Goal: Task Accomplishment & Management: Manage account settings

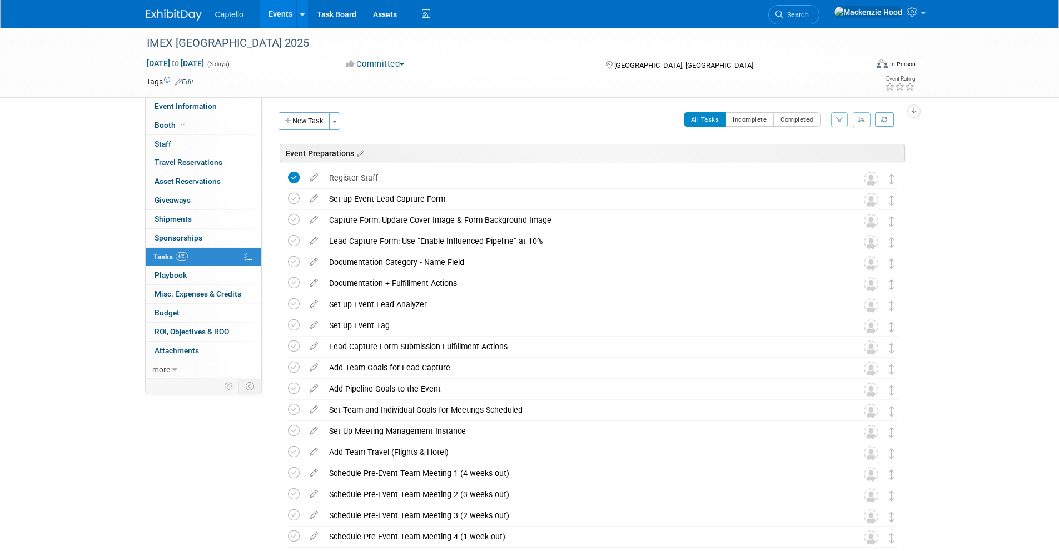
click at [168, 23] on div "Captello Events Add Event Bulk Upload Events Shareable Event Boards Recently Vi…" at bounding box center [529, 14] width 767 height 28
click at [164, 17] on img at bounding box center [174, 14] width 56 height 11
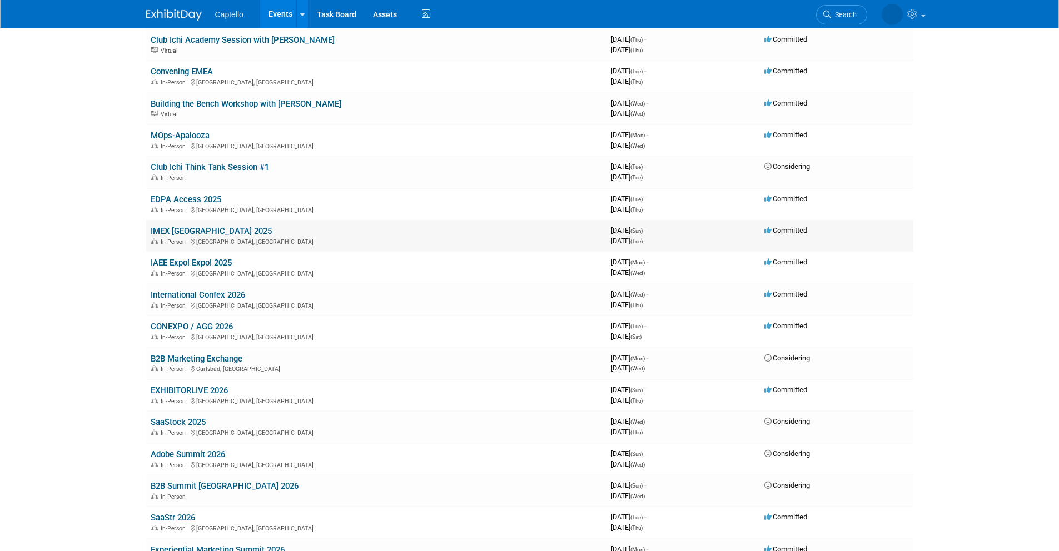
scroll to position [72, 0]
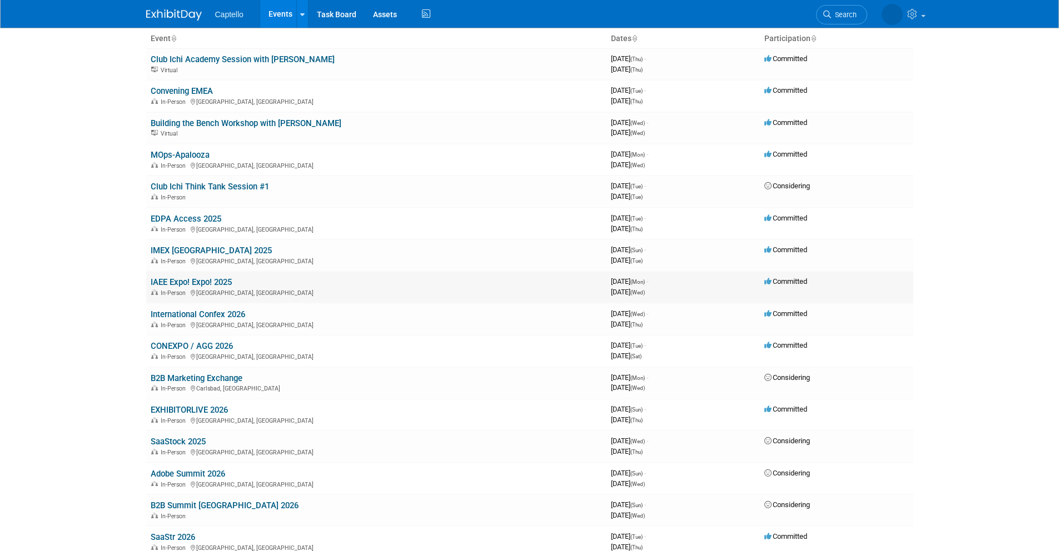
click at [157, 282] on link "IAEE Expo! Expo! 2025" at bounding box center [191, 282] width 81 height 10
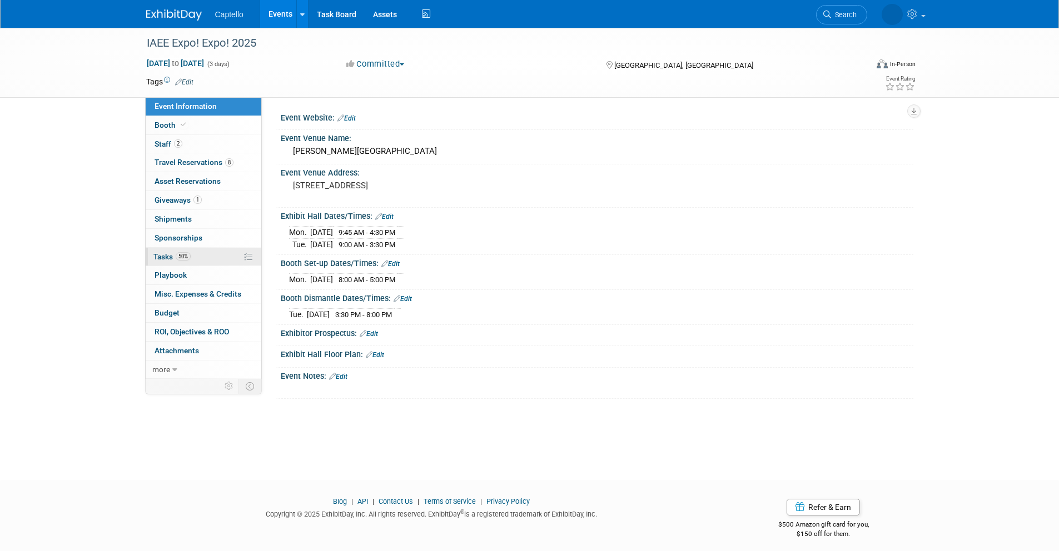
click at [203, 252] on link "50% Tasks 50%" at bounding box center [204, 257] width 116 height 18
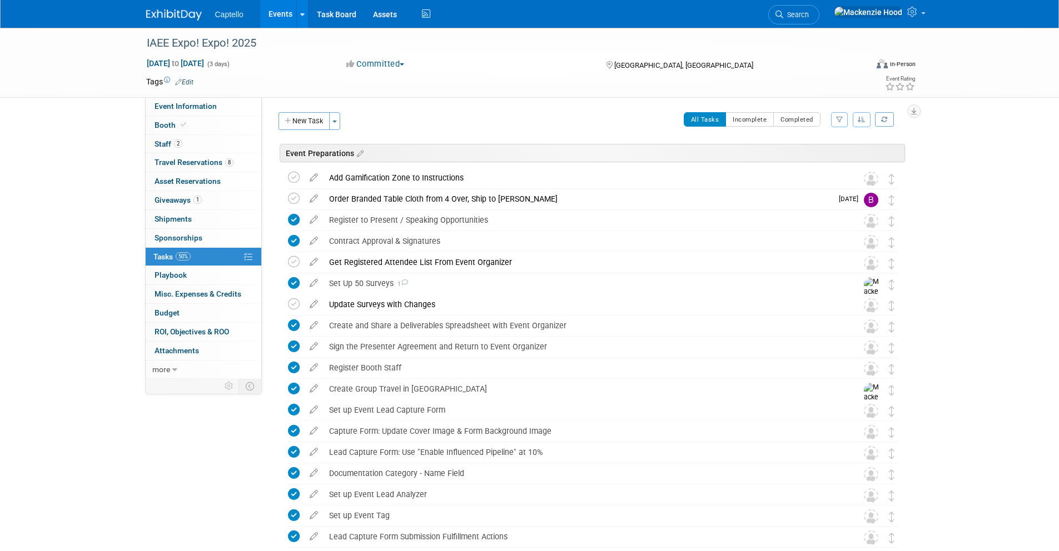
click at [146, 11] on img at bounding box center [174, 14] width 56 height 11
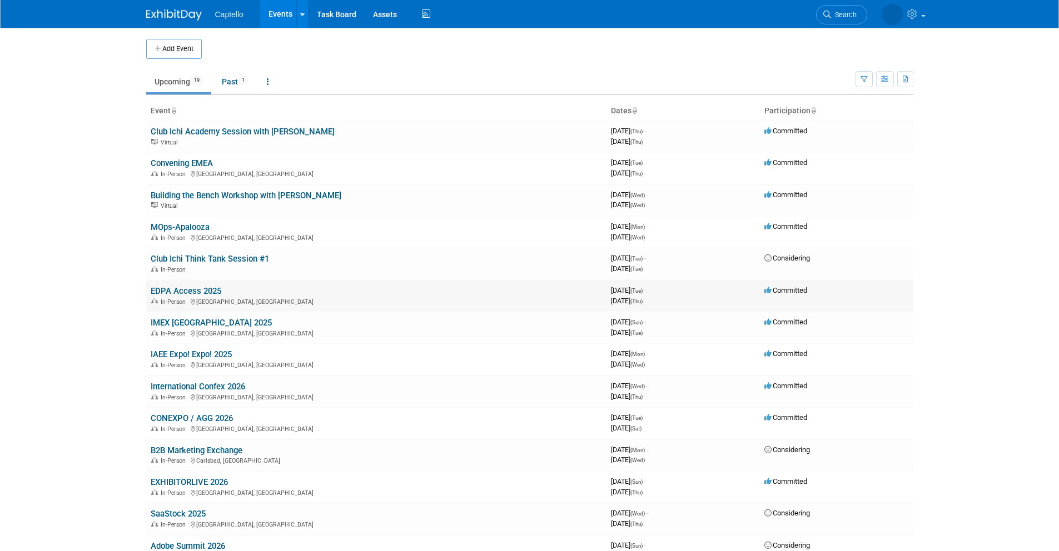
click at [199, 292] on link "EDPA Access 2025" at bounding box center [186, 291] width 71 height 10
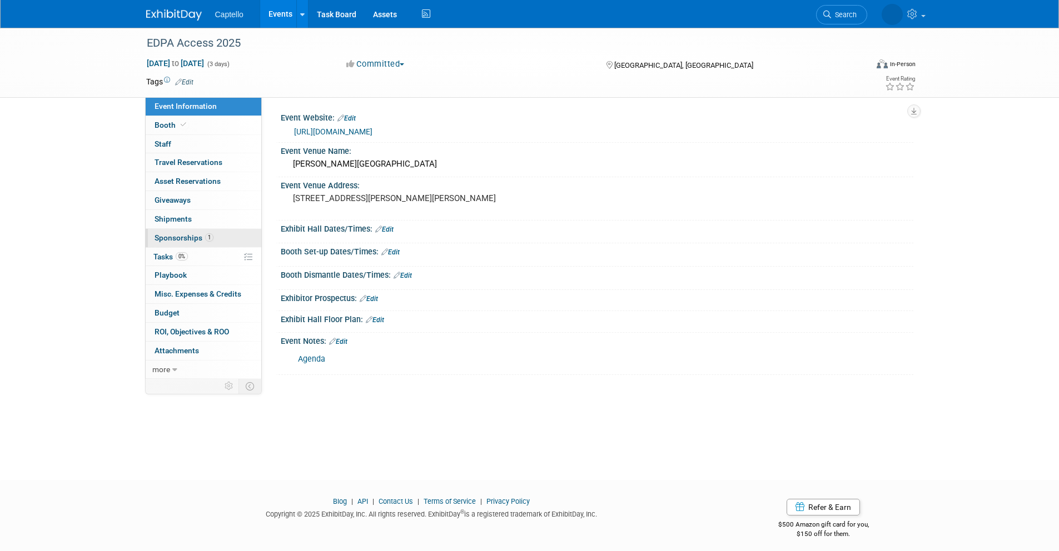
click at [222, 240] on link "1 Sponsorships 1" at bounding box center [204, 238] width 116 height 18
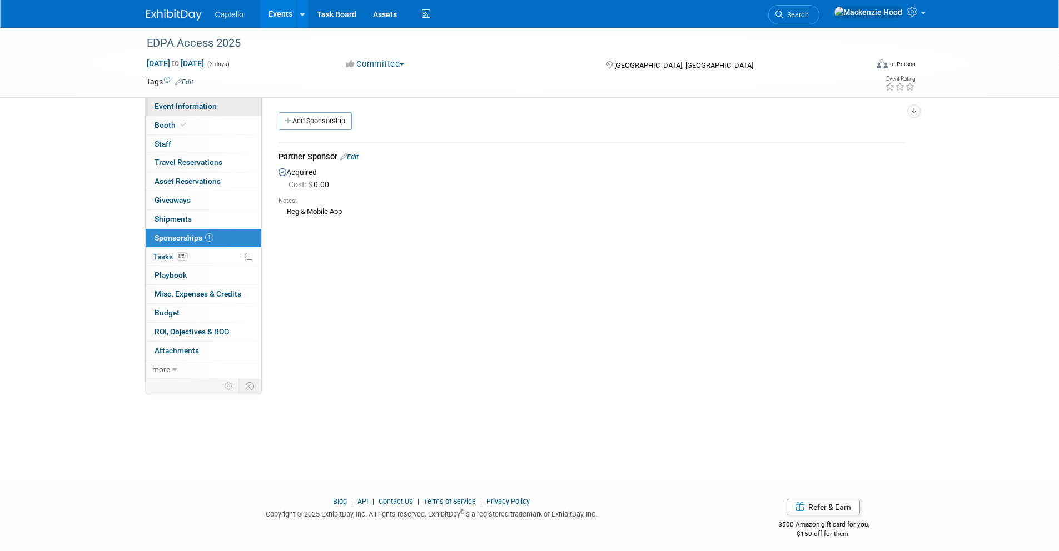
click at [240, 107] on link "Event Information" at bounding box center [204, 106] width 116 height 18
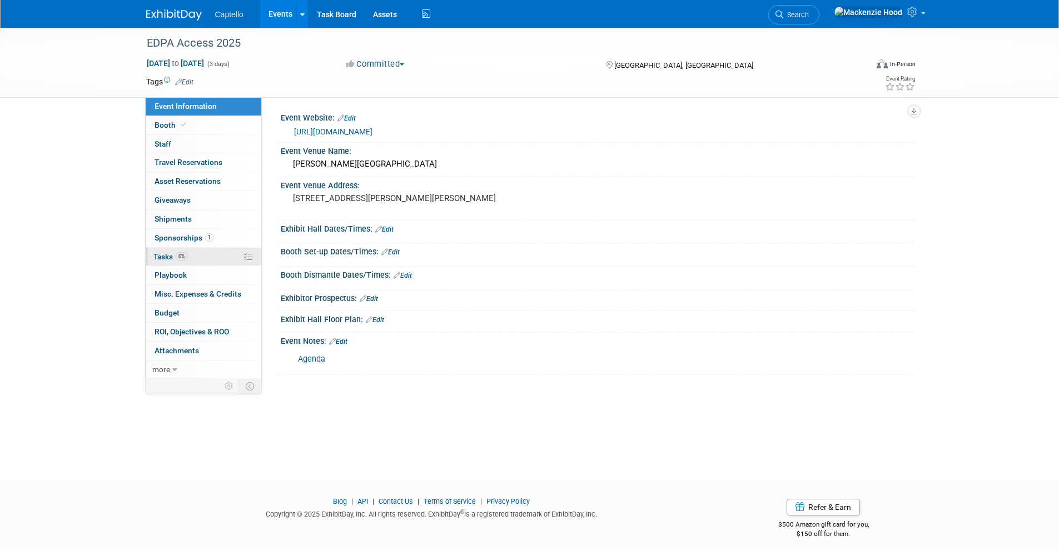
click at [206, 261] on link "0% Tasks 0%" at bounding box center [204, 257] width 116 height 18
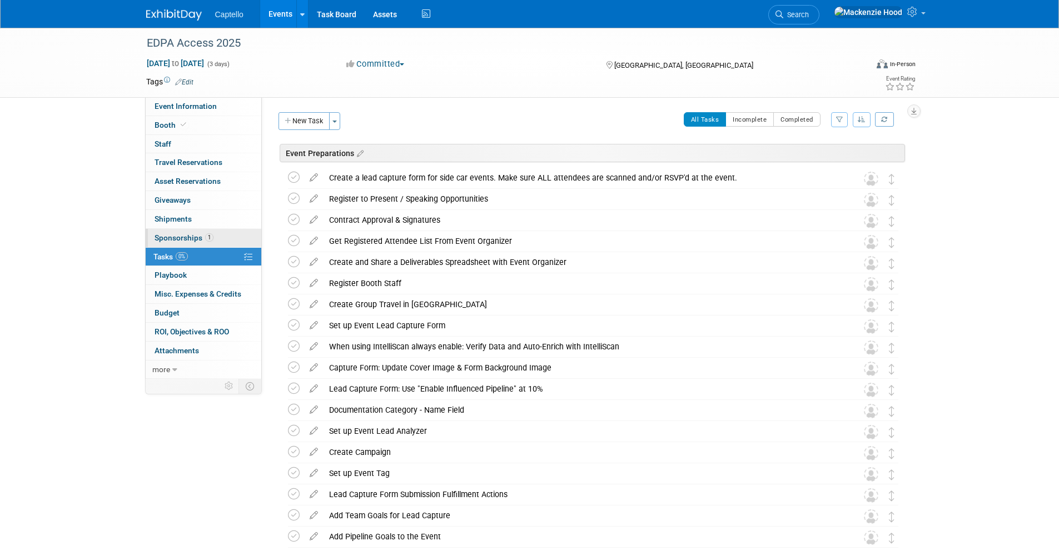
click at [237, 234] on link "1 Sponsorships 1" at bounding box center [204, 238] width 116 height 18
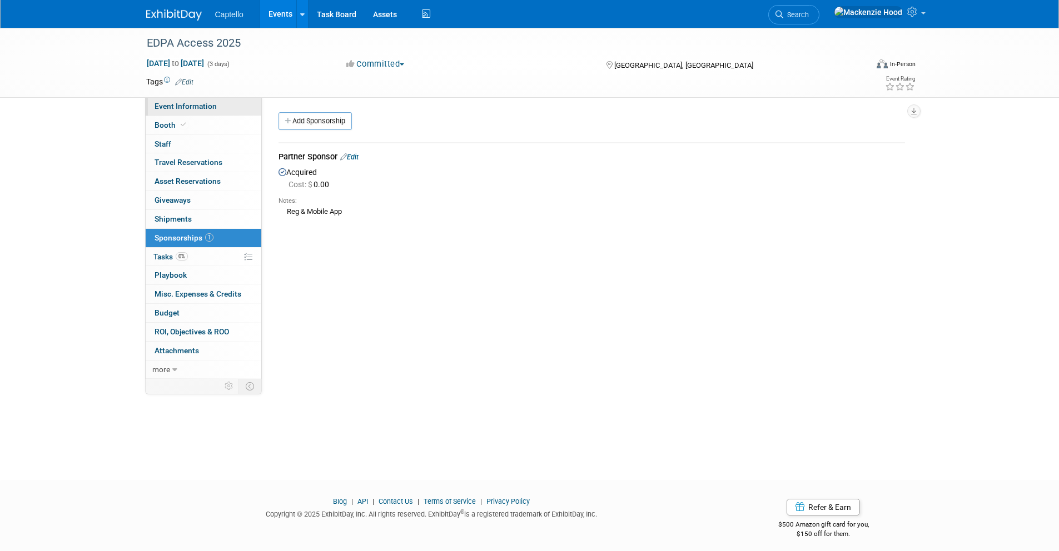
click at [228, 99] on link "Event Information" at bounding box center [204, 106] width 116 height 18
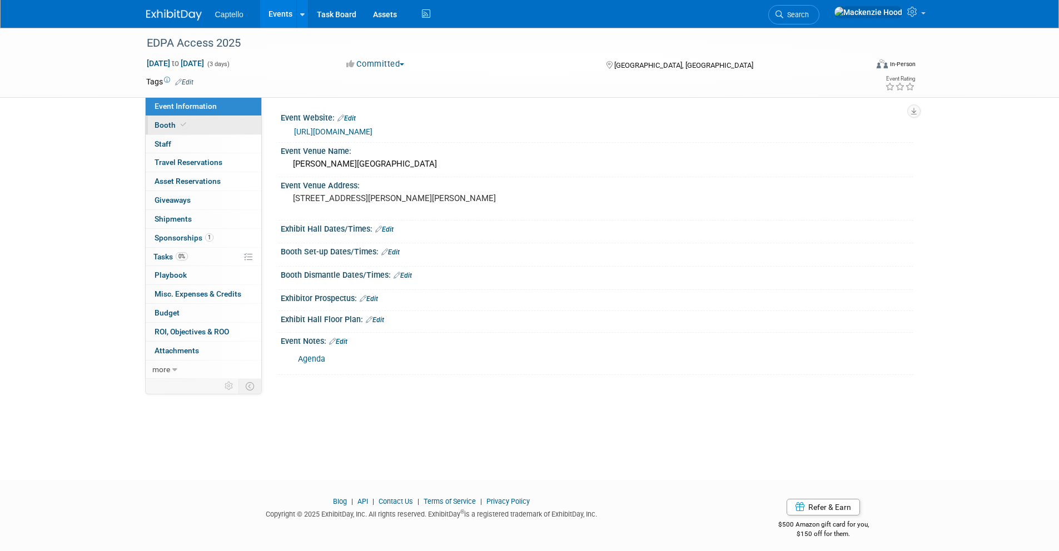
click at [197, 127] on link "Booth" at bounding box center [204, 125] width 116 height 18
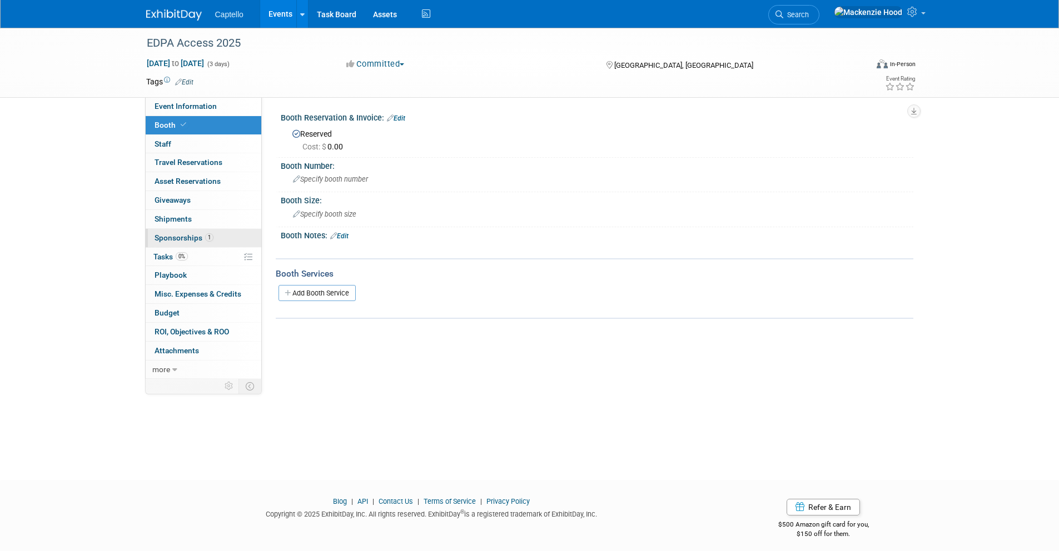
click at [158, 238] on span "Sponsorships 1" at bounding box center [183, 237] width 59 height 9
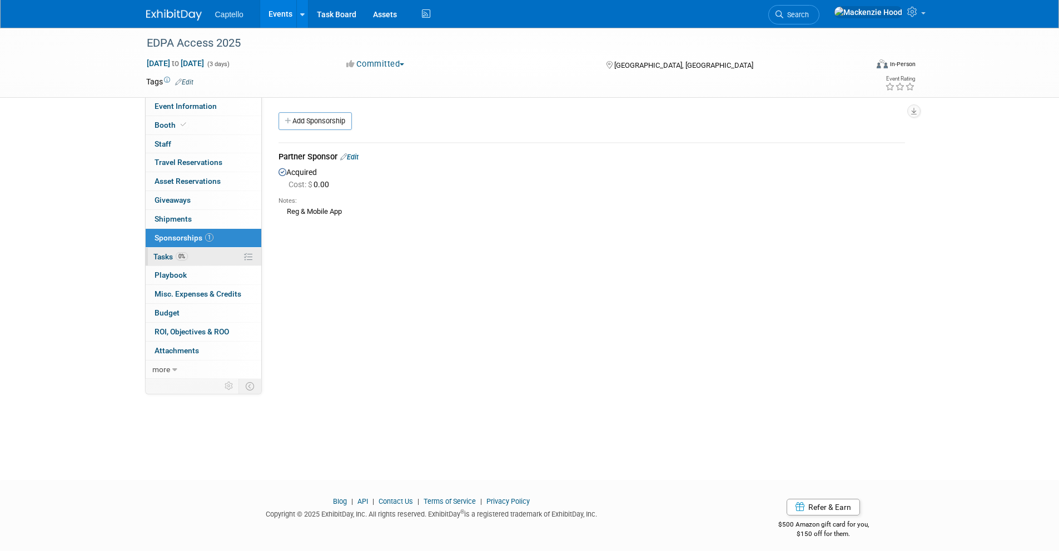
click at [188, 252] on link "0% Tasks 0%" at bounding box center [204, 257] width 116 height 18
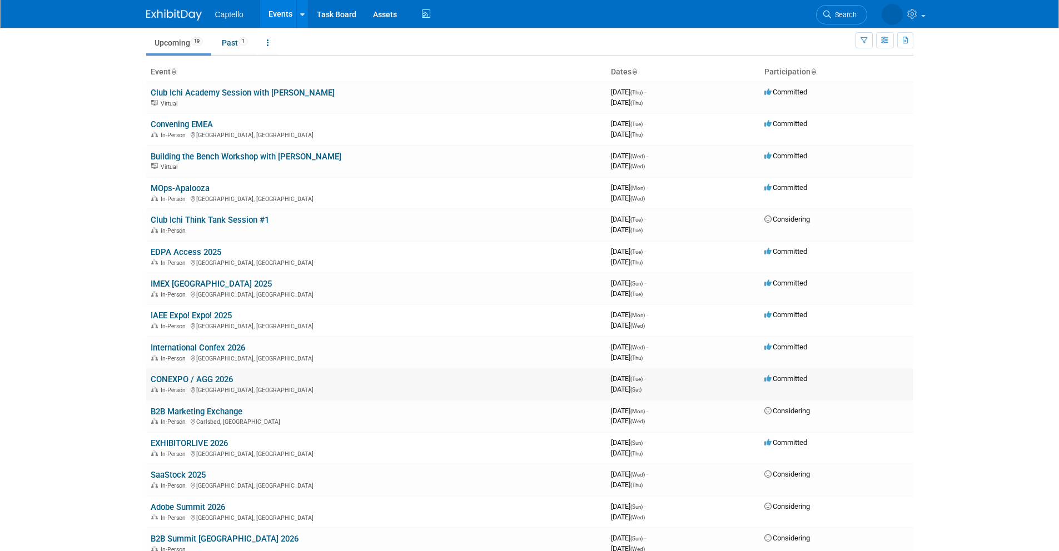
scroll to position [38, 0]
click at [211, 317] on link "IAEE Expo! Expo! 2025" at bounding box center [191, 316] width 81 height 10
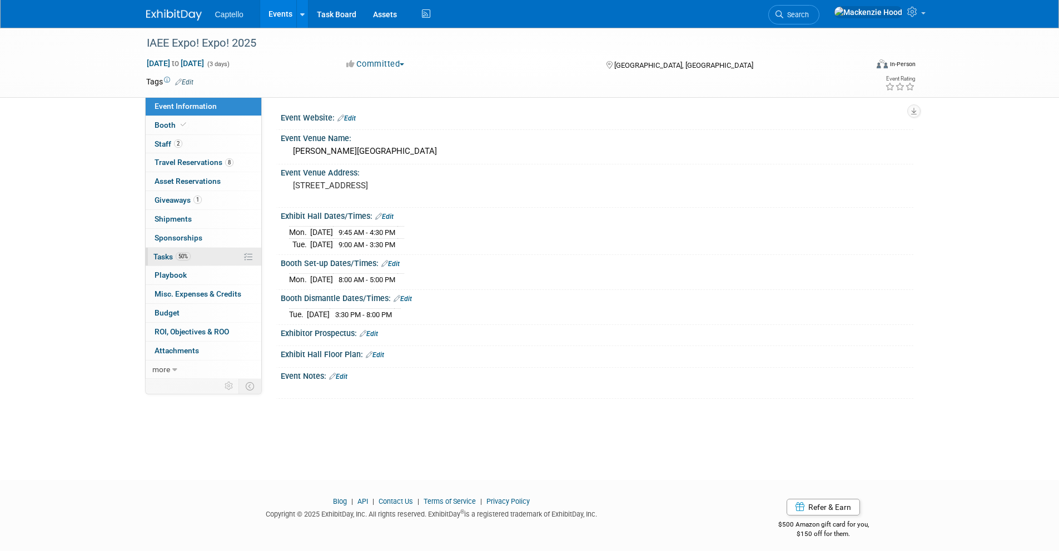
click at [212, 261] on link "50% Tasks 50%" at bounding box center [204, 257] width 116 height 18
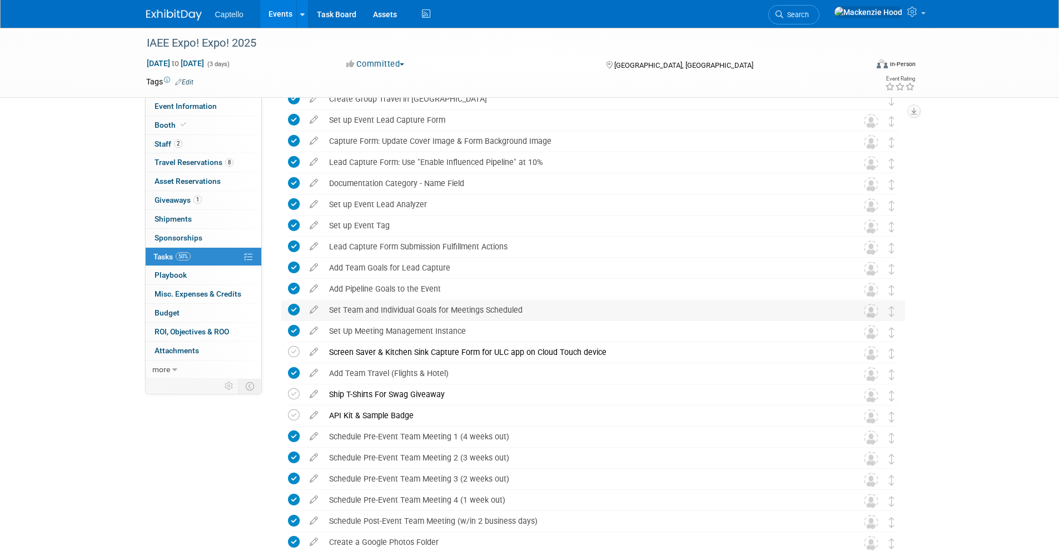
scroll to position [54, 0]
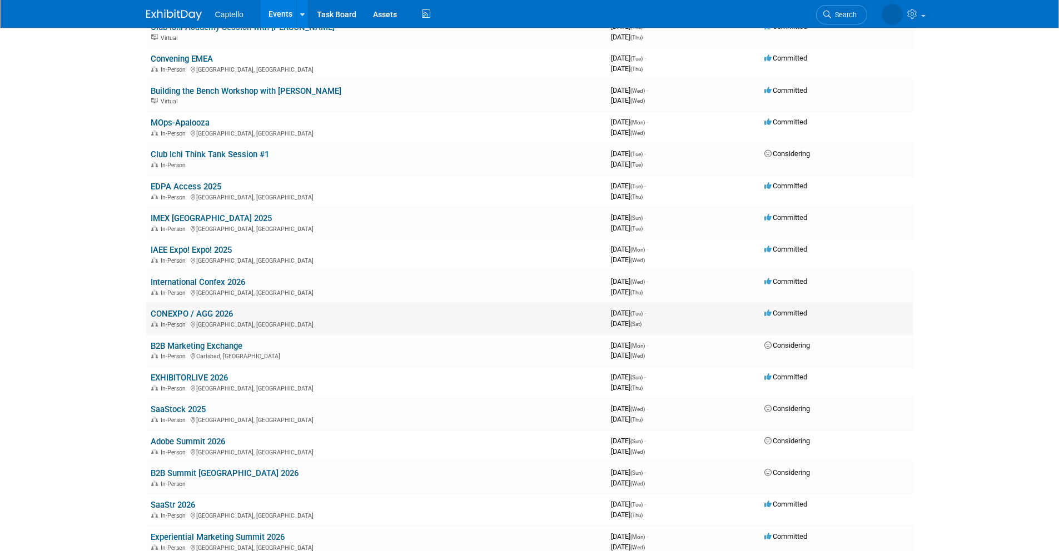
scroll to position [115, 0]
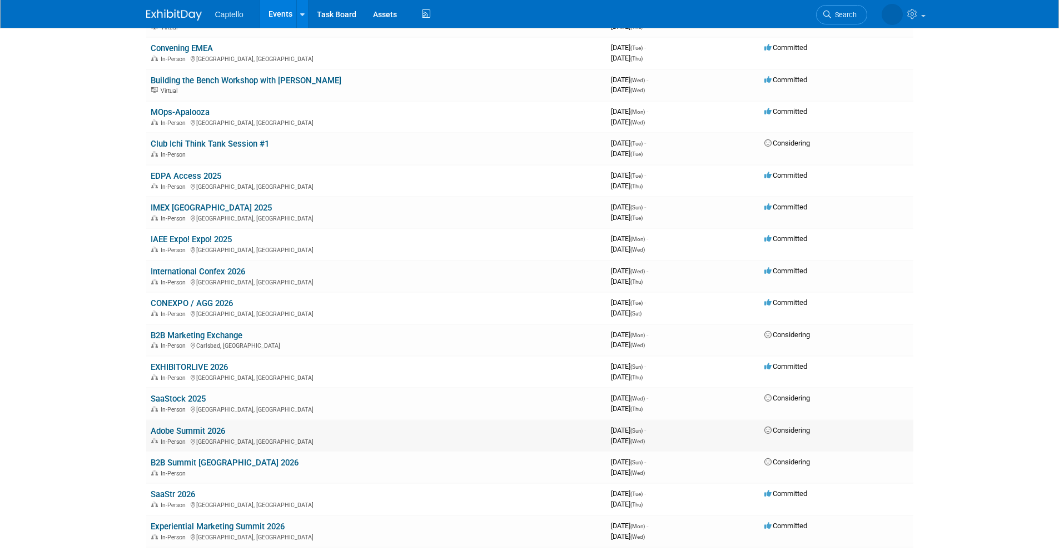
click at [208, 429] on link "Adobe Summit 2026" at bounding box center [188, 431] width 74 height 10
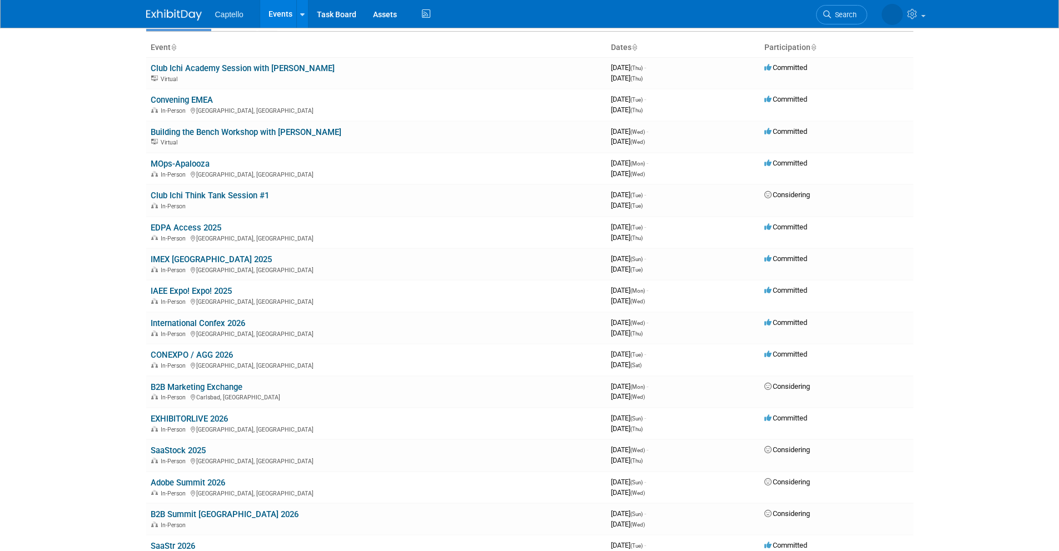
scroll to position [34, 0]
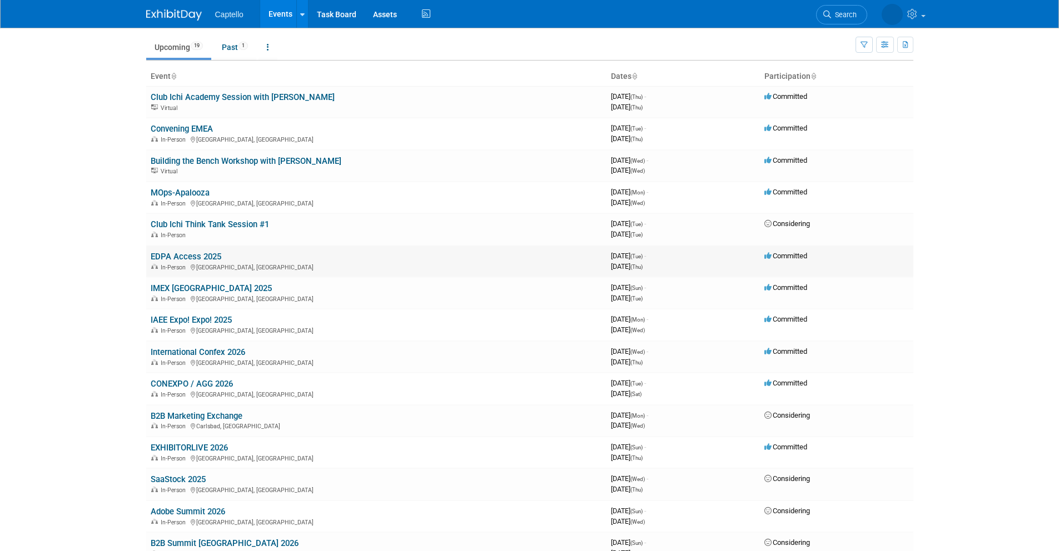
click at [164, 257] on link "EDPA Access 2025" at bounding box center [186, 257] width 71 height 10
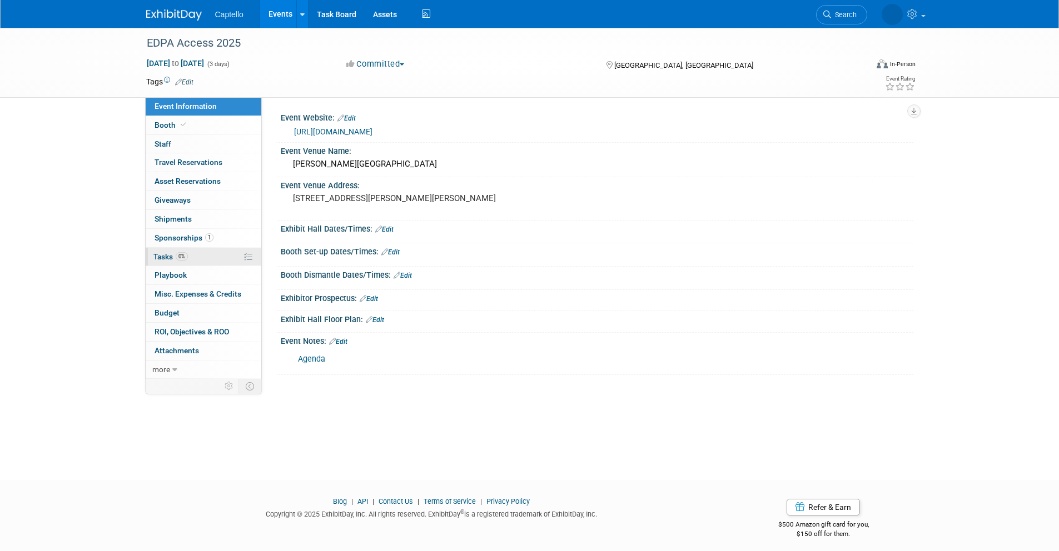
click at [166, 255] on span "Tasks 0%" at bounding box center [170, 256] width 34 height 9
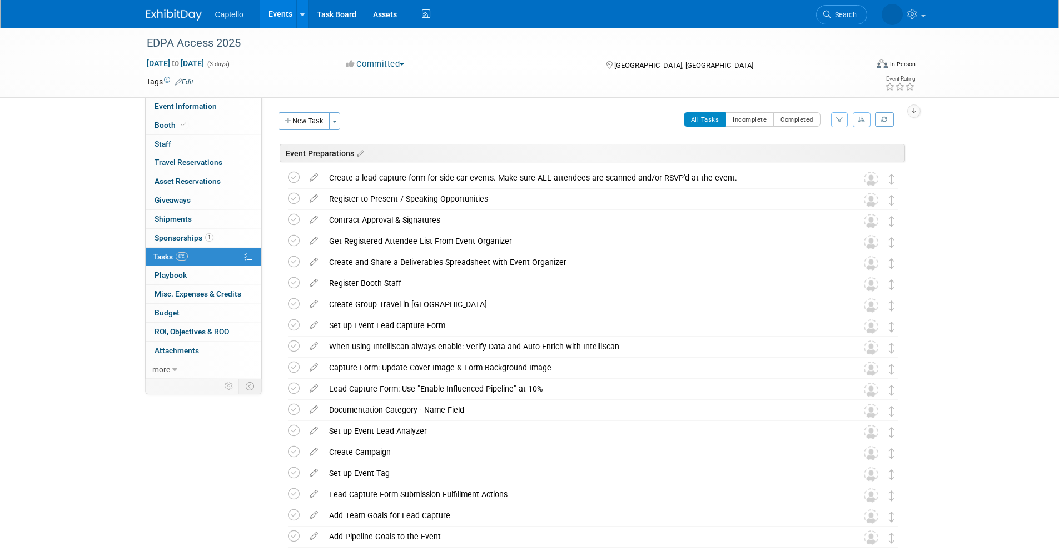
click at [363, 153] on div "Event Preparations" at bounding box center [592, 153] width 625 height 18
click at [358, 153] on icon at bounding box center [358, 154] width 9 height 10
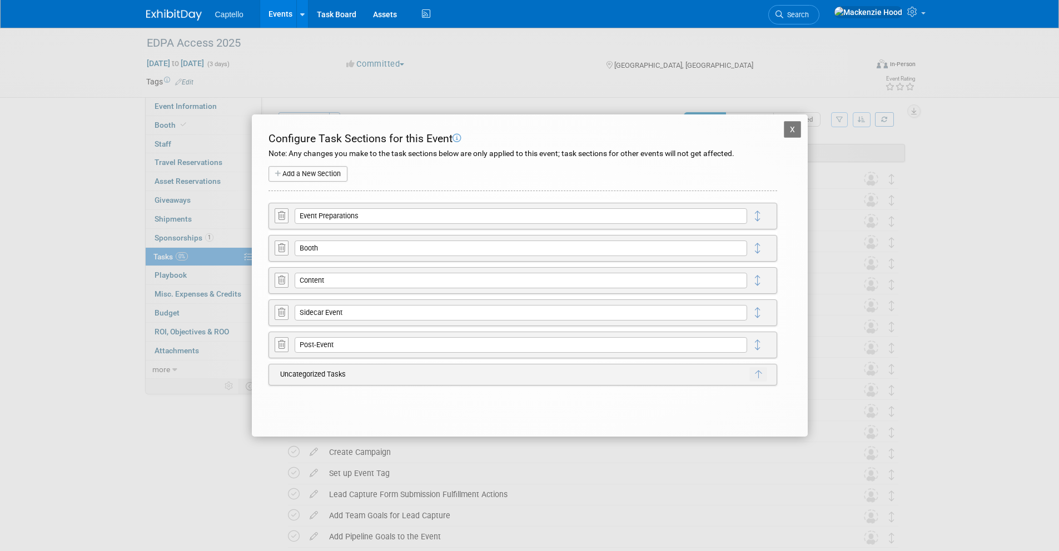
click at [281, 246] on icon at bounding box center [281, 248] width 7 height 8
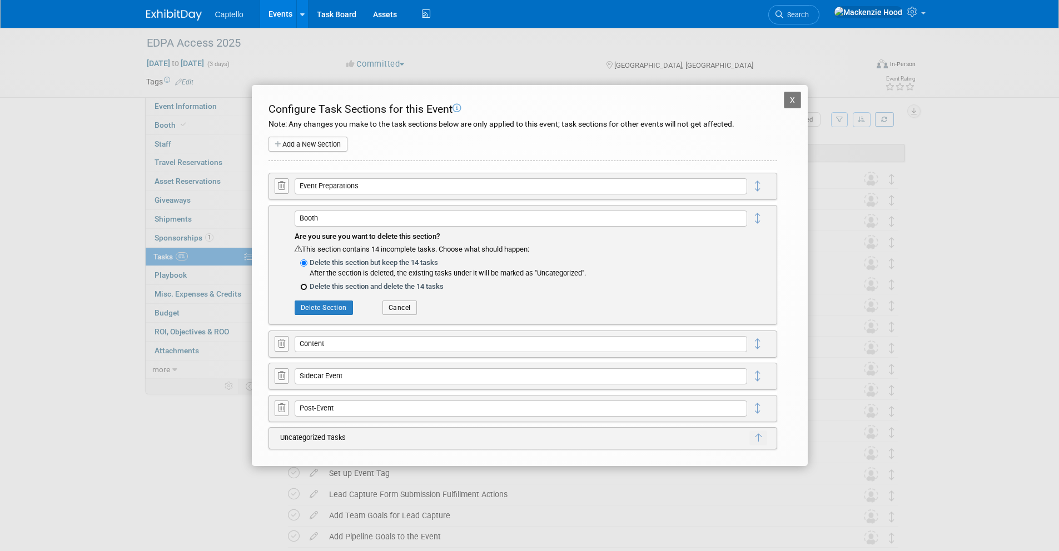
click at [303, 287] on input "Delete this section and delete the 14 tasks" at bounding box center [303, 286] width 7 height 7
radio input "true"
click at [313, 307] on button "Delete Section" at bounding box center [324, 308] width 58 height 14
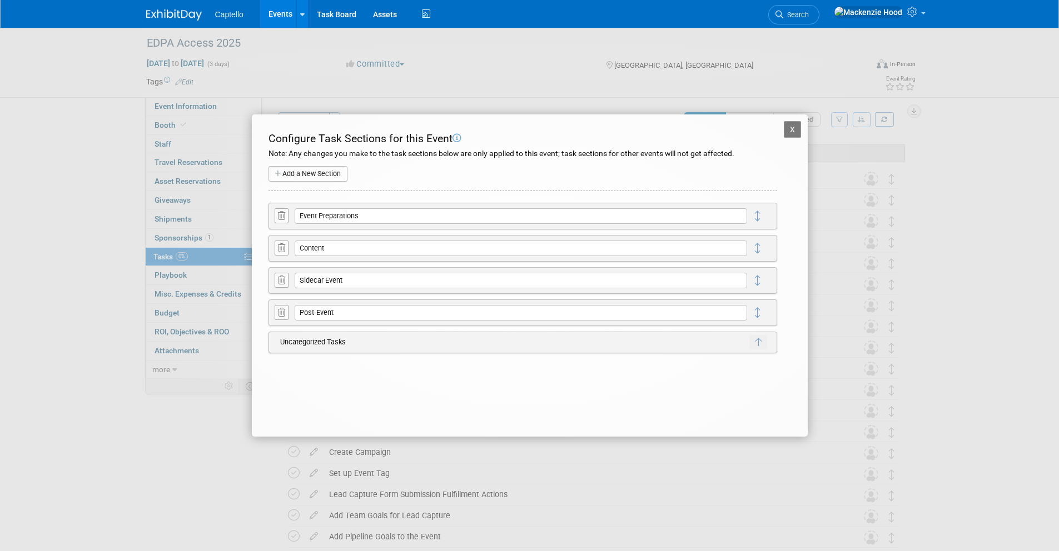
click at [277, 218] on button at bounding box center [282, 215] width 14 height 15
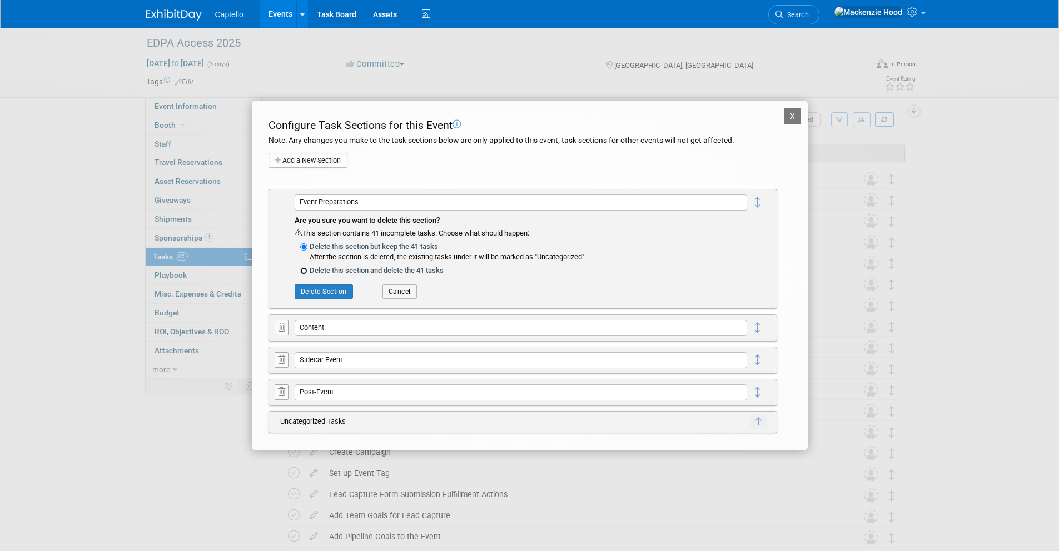
click at [305, 270] on input "Delete this section and delete the 41 tasks" at bounding box center [303, 270] width 7 height 7
radio input "true"
click at [310, 287] on button "Delete Section" at bounding box center [324, 292] width 58 height 14
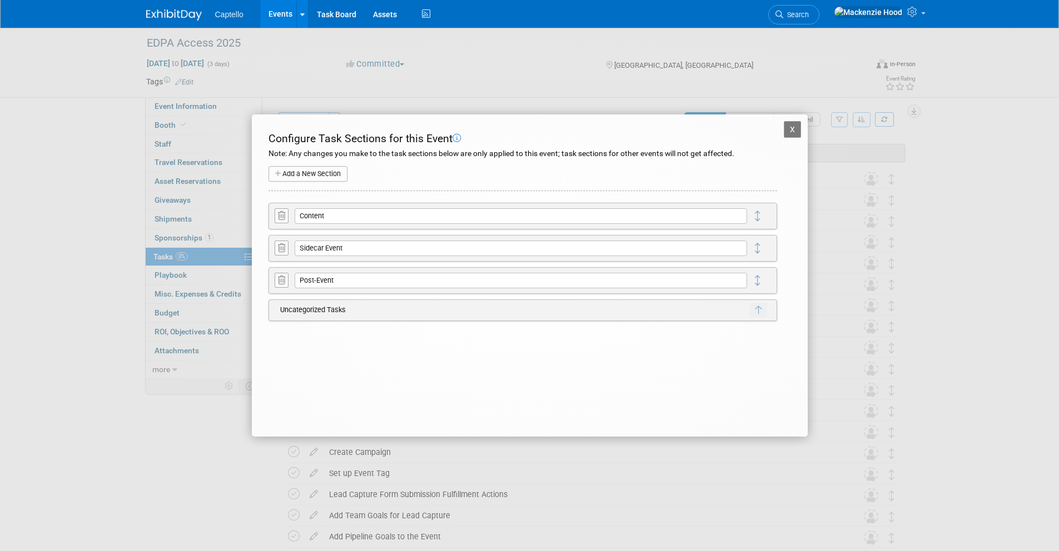
click at [276, 211] on button at bounding box center [282, 215] width 14 height 15
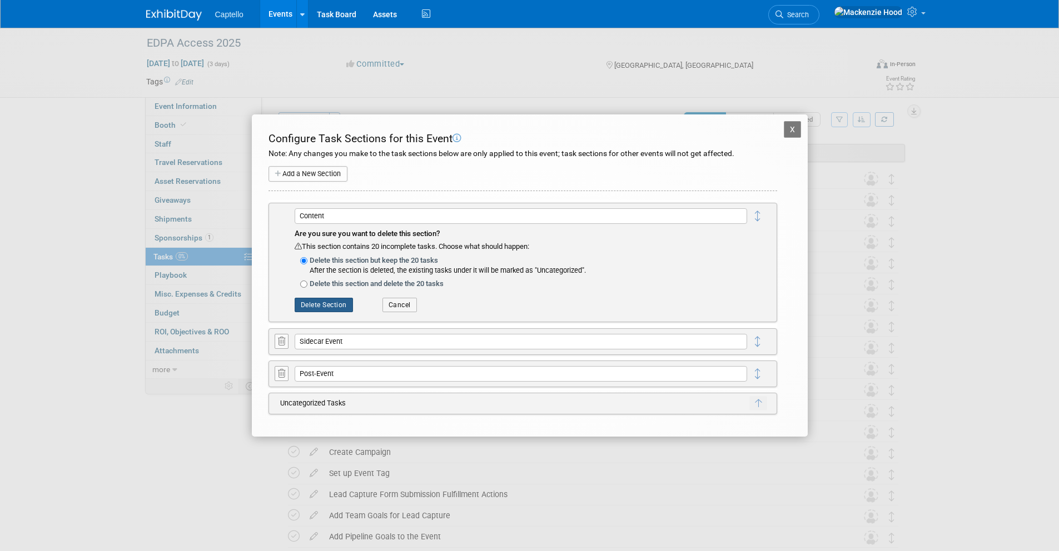
click at [330, 307] on button "Delete Section" at bounding box center [324, 305] width 58 height 14
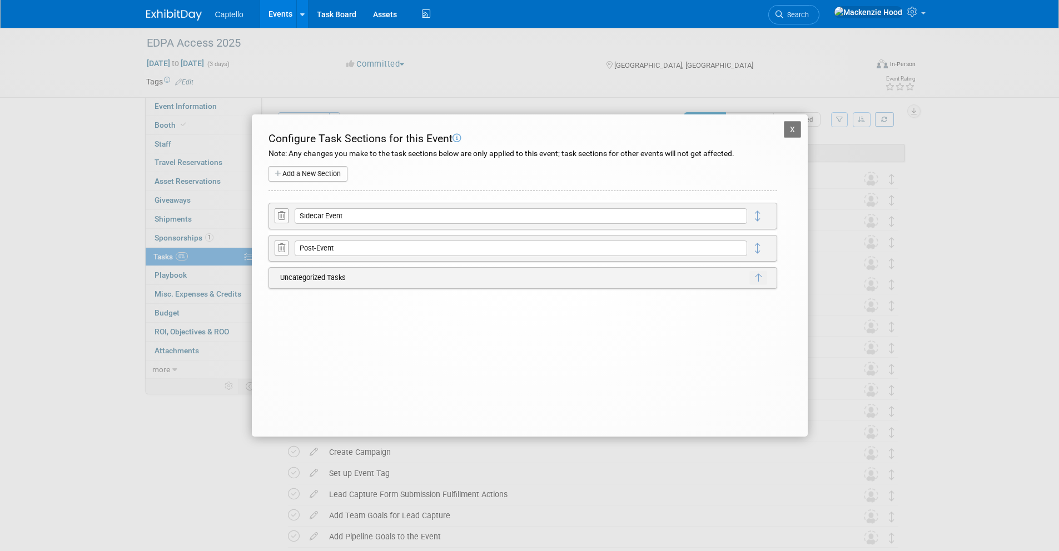
click at [282, 218] on icon at bounding box center [281, 216] width 7 height 8
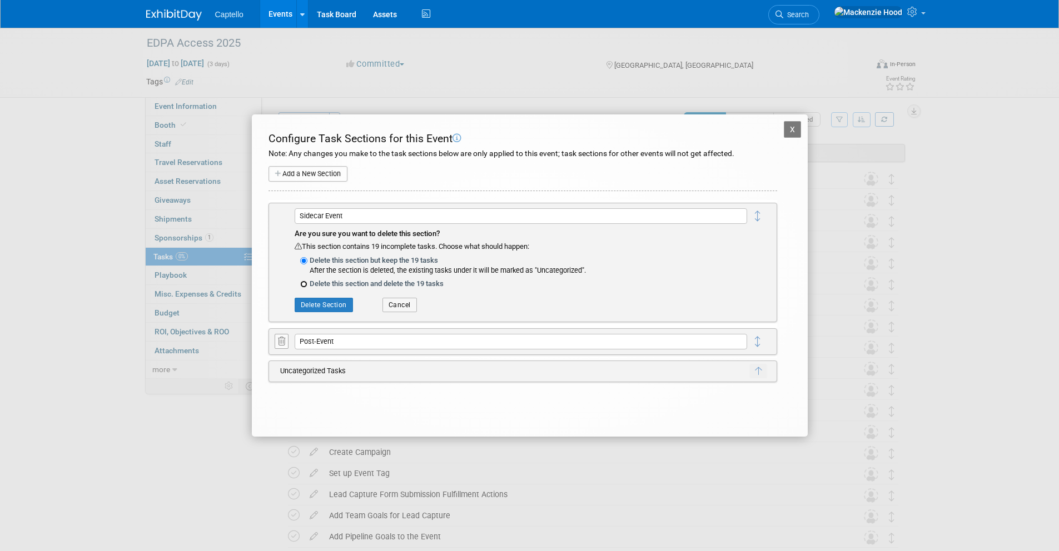
click at [304, 282] on input "Delete this section and delete the 19 tasks" at bounding box center [303, 284] width 7 height 7
radio input "true"
click at [337, 302] on button "Delete Section" at bounding box center [324, 305] width 58 height 14
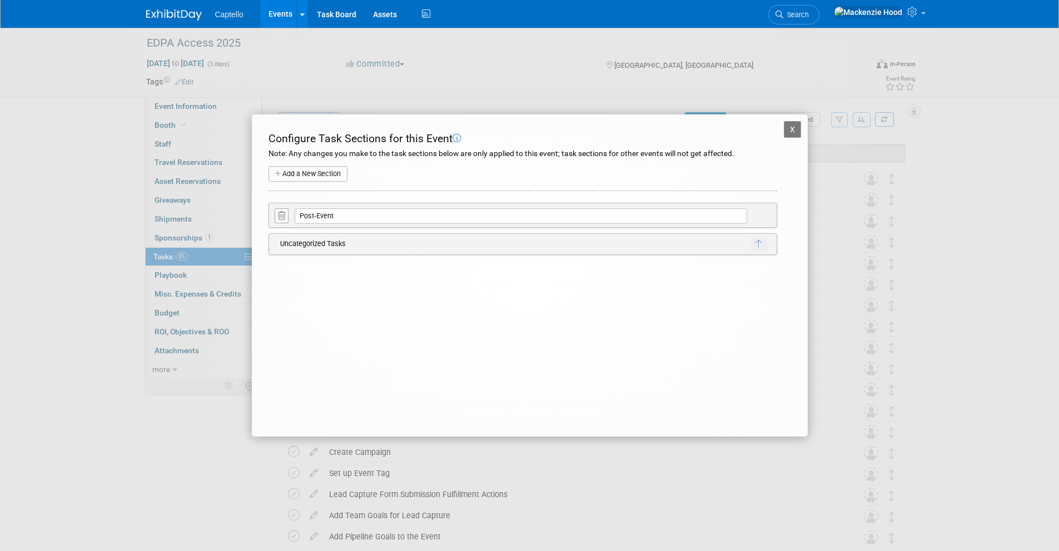
click at [281, 213] on icon at bounding box center [281, 216] width 7 height 8
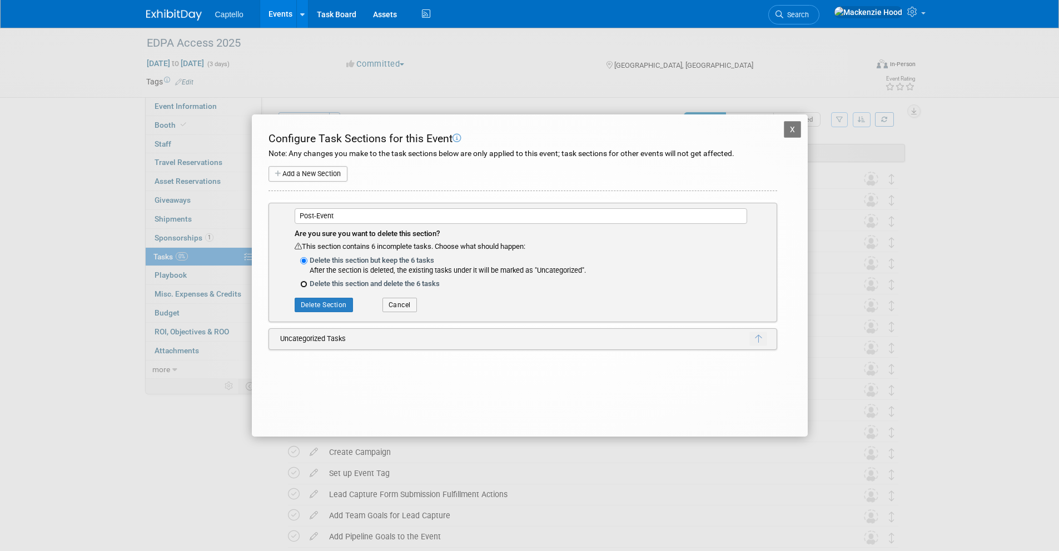
click at [305, 285] on input "Delete this section and delete the 6 tasks" at bounding box center [303, 284] width 7 height 7
radio input "true"
click at [317, 299] on button "Delete Section" at bounding box center [324, 305] width 58 height 14
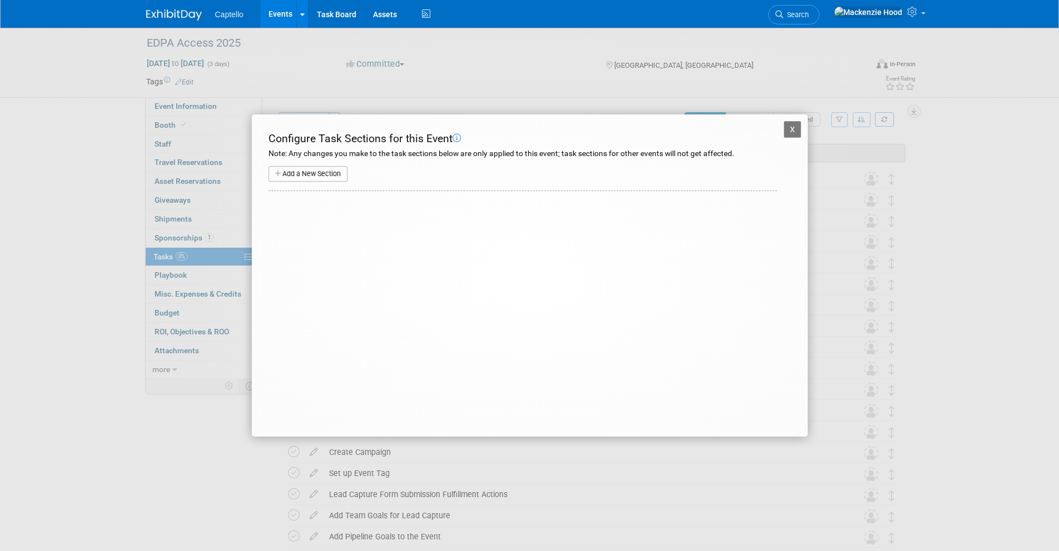
click at [789, 131] on button "X" at bounding box center [793, 129] width 18 height 17
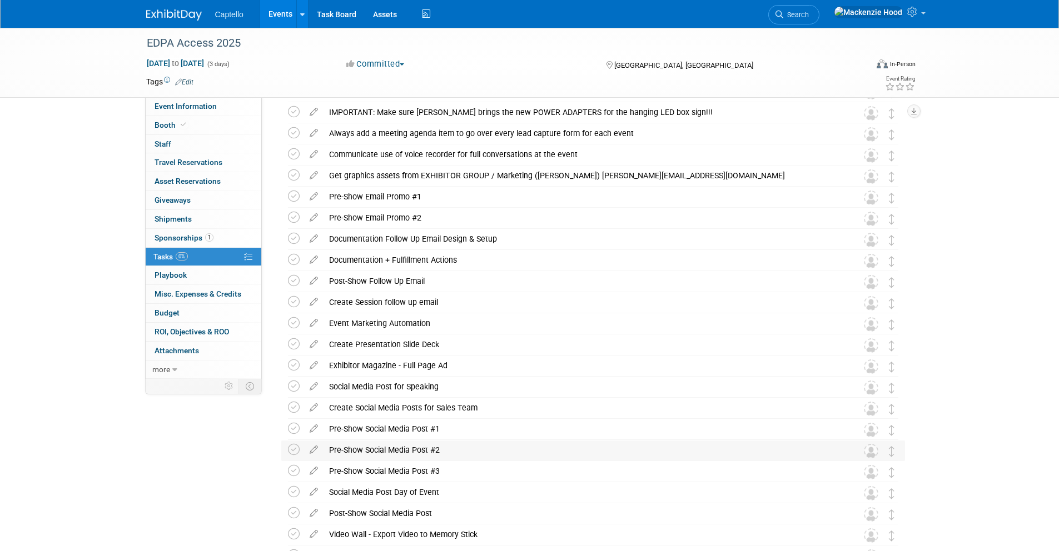
scroll to position [168, 0]
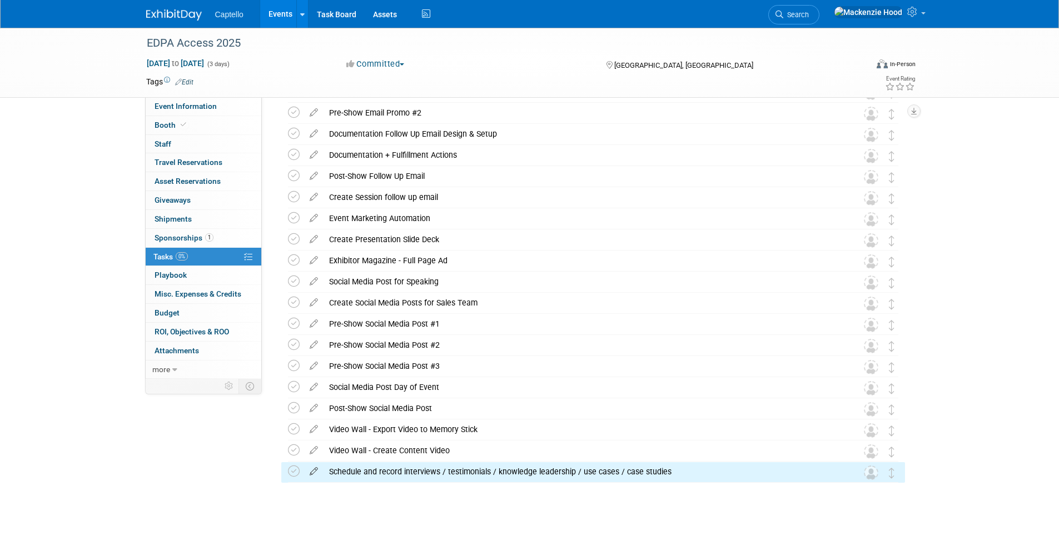
click at [314, 467] on icon at bounding box center [313, 469] width 19 height 14
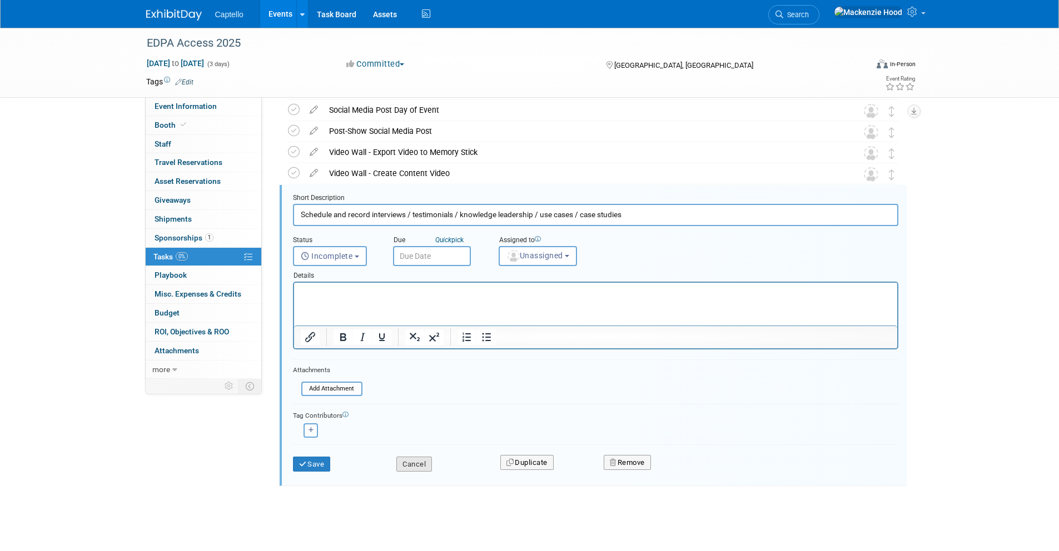
scroll to position [448, 0]
click at [649, 465] on button "Remove" at bounding box center [627, 460] width 47 height 16
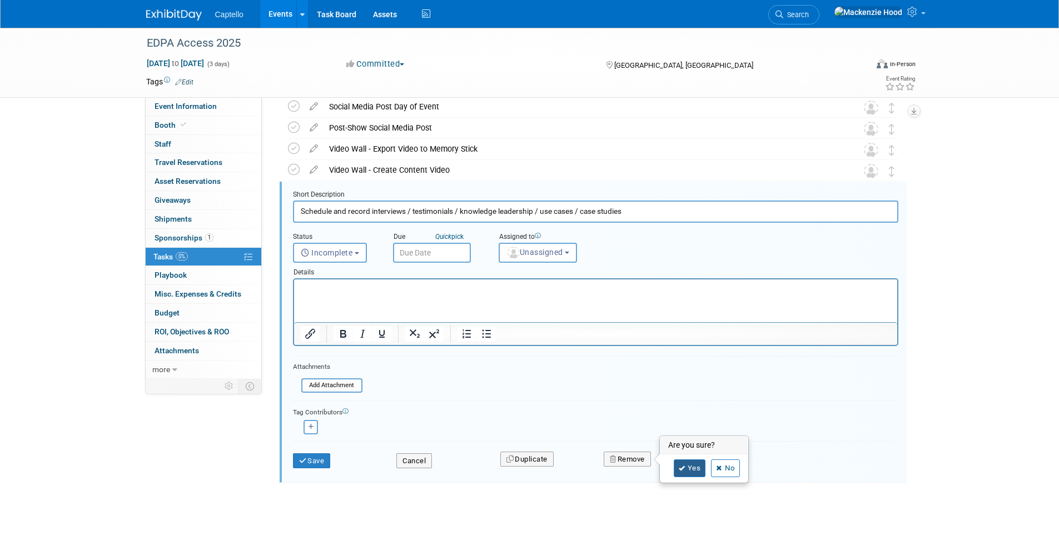
click at [680, 467] on icon at bounding box center [682, 469] width 7 height 6
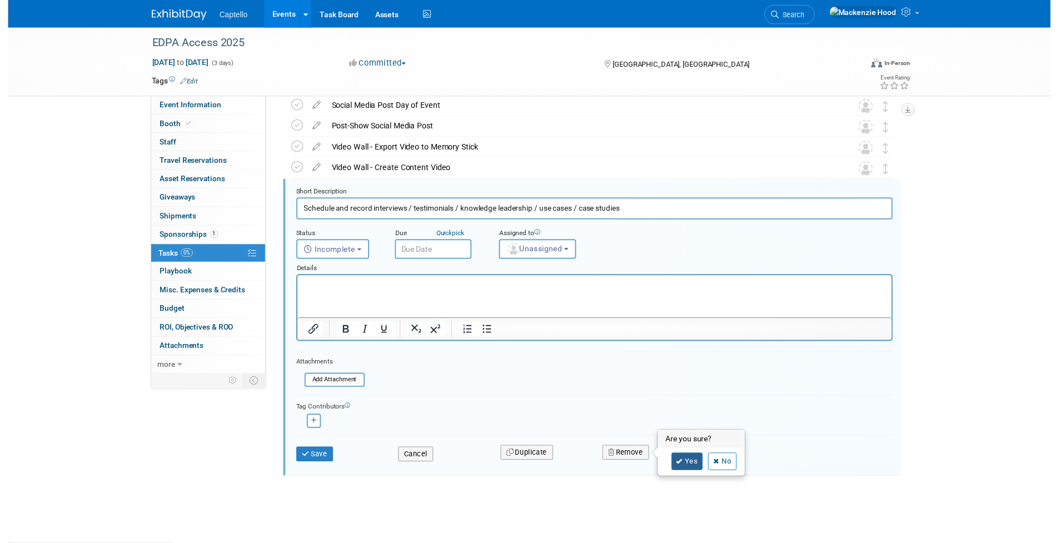
scroll to position [147, 0]
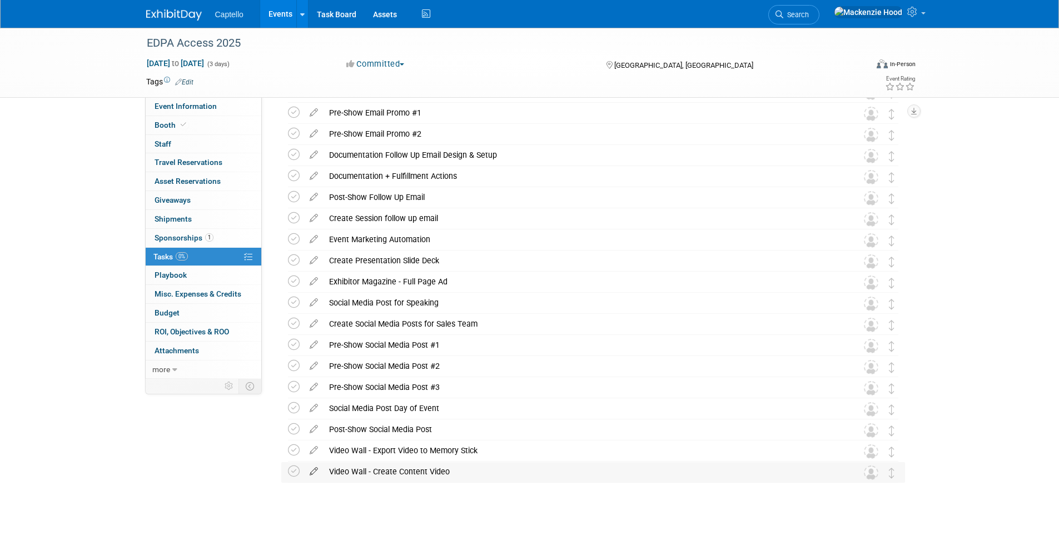
click at [308, 469] on icon at bounding box center [313, 469] width 19 height 14
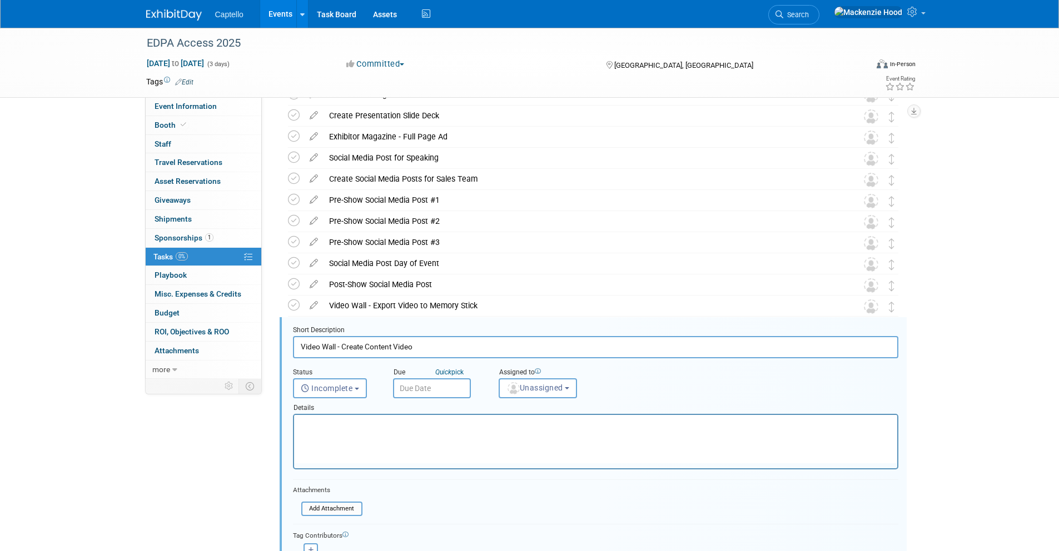
scroll to position [427, 0]
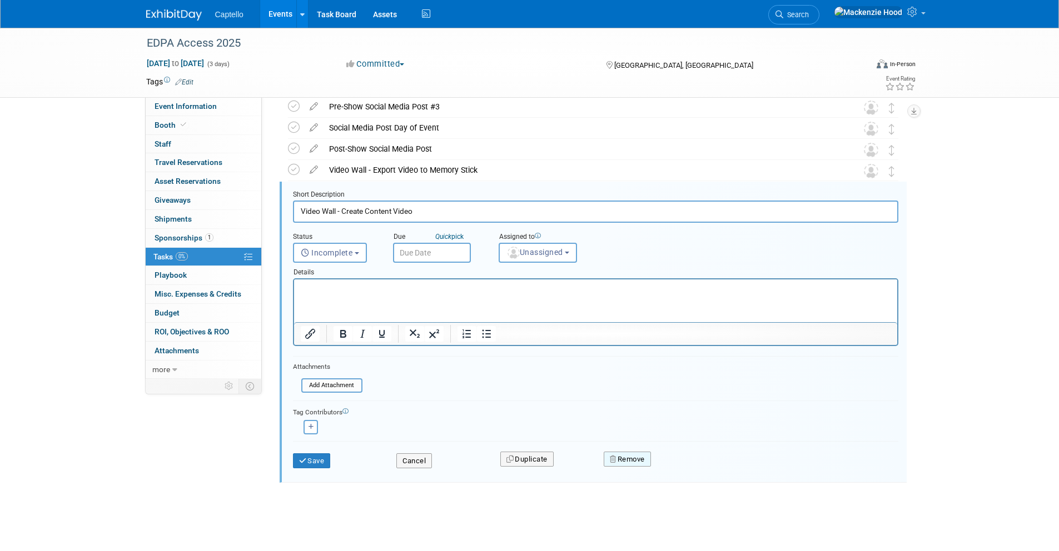
click at [634, 457] on button "Remove" at bounding box center [627, 460] width 47 height 16
click at [677, 470] on link "Yes" at bounding box center [690, 469] width 32 height 18
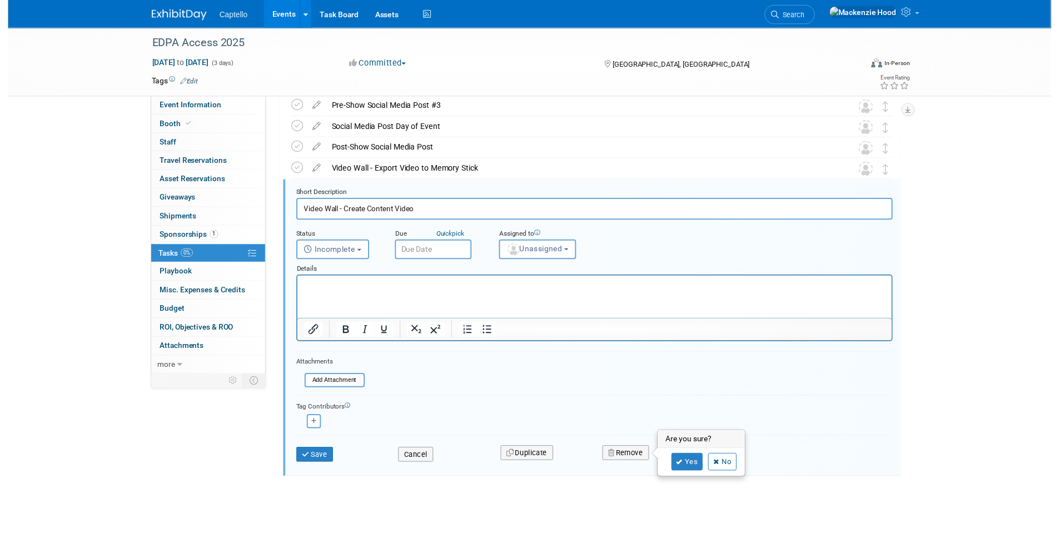
scroll to position [126, 0]
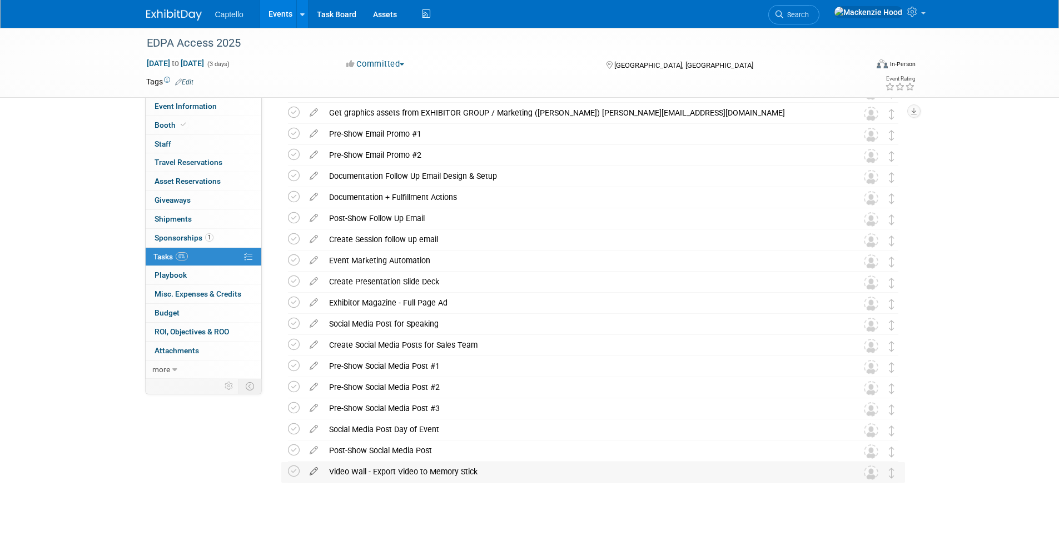
click at [312, 468] on icon at bounding box center [313, 469] width 19 height 14
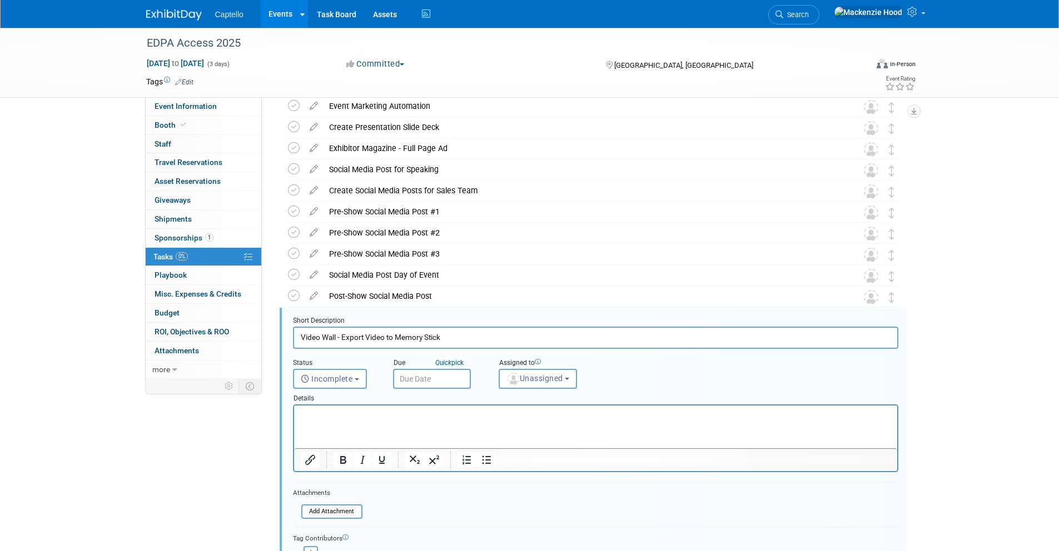
scroll to position [406, 0]
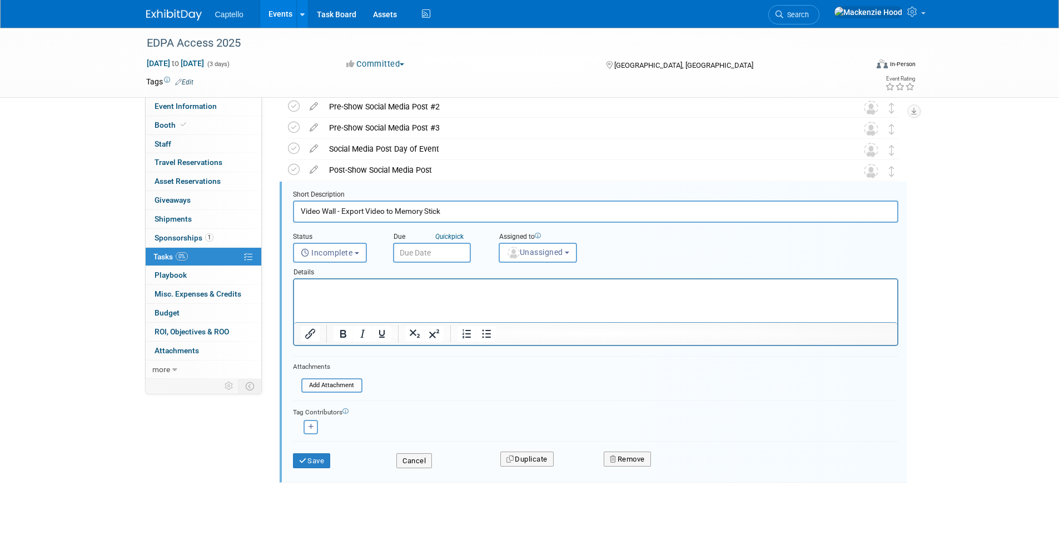
click at [656, 456] on div "Remove" at bounding box center [724, 459] width 259 height 26
click at [638, 462] on button "Remove" at bounding box center [627, 460] width 47 height 16
click at [681, 467] on icon at bounding box center [682, 469] width 7 height 6
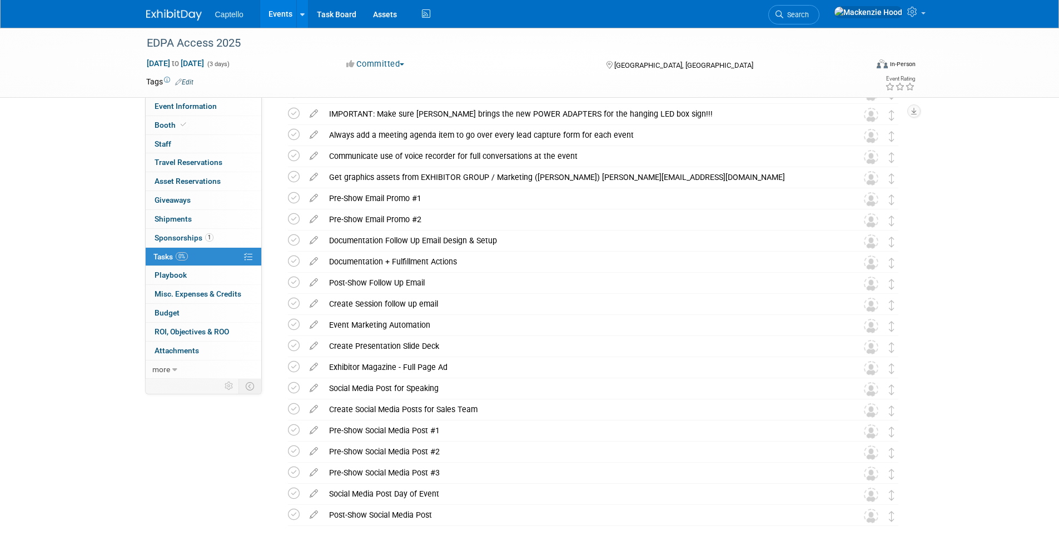
scroll to position [0, 0]
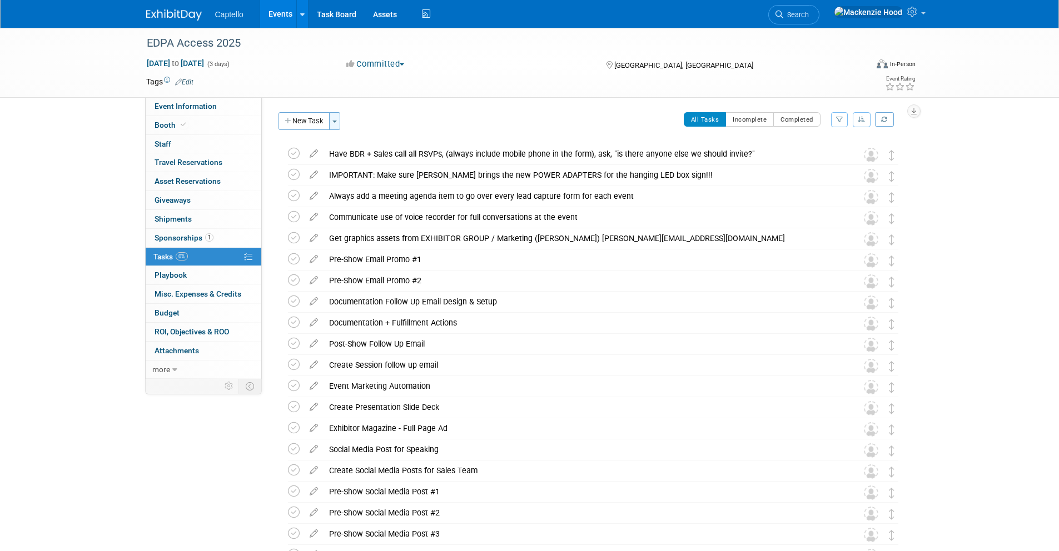
click at [336, 121] on span "button" at bounding box center [334, 122] width 4 height 2
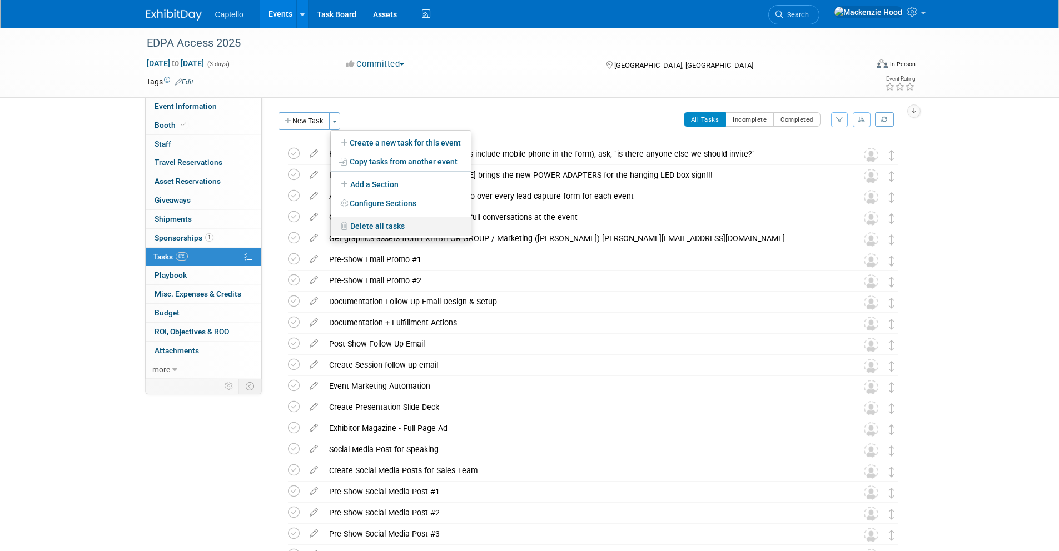
click at [386, 230] on link "Delete all tasks" at bounding box center [401, 226] width 140 height 19
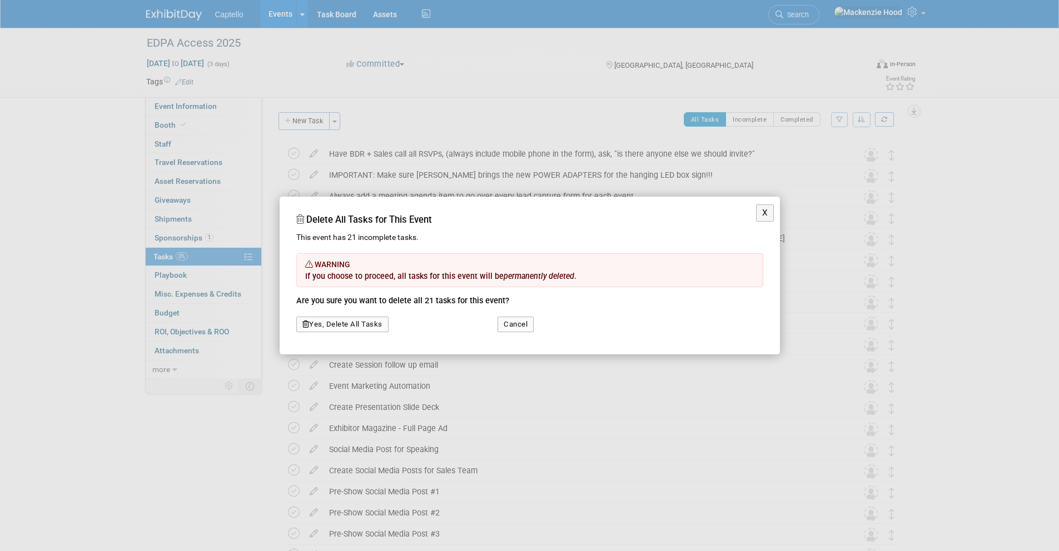
click at [333, 328] on button "Yes, Delete All Tasks" at bounding box center [342, 325] width 92 height 16
click at [330, 298] on link "Yes" at bounding box center [328, 296] width 32 height 18
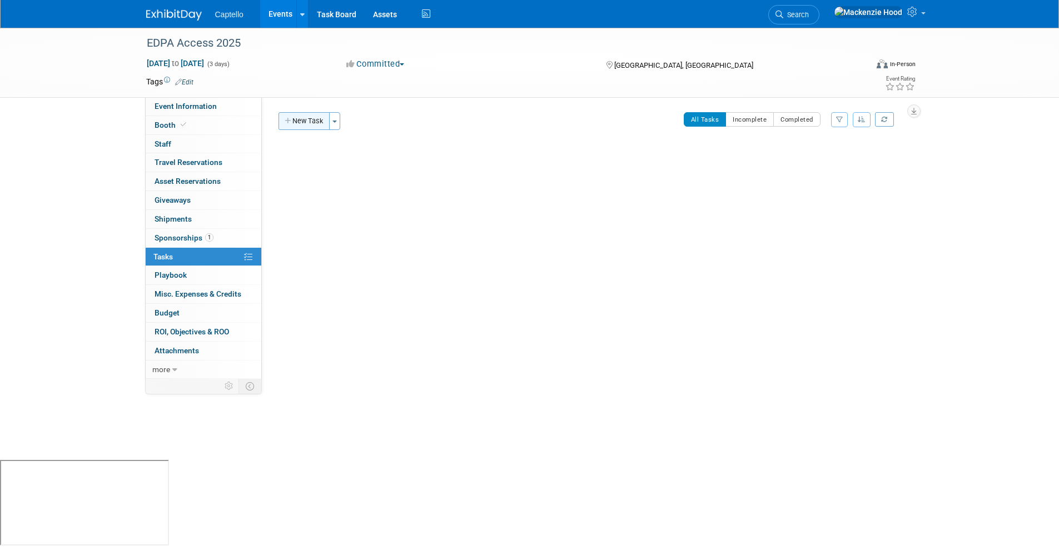
click at [297, 116] on button "New Task" at bounding box center [303, 121] width 51 height 18
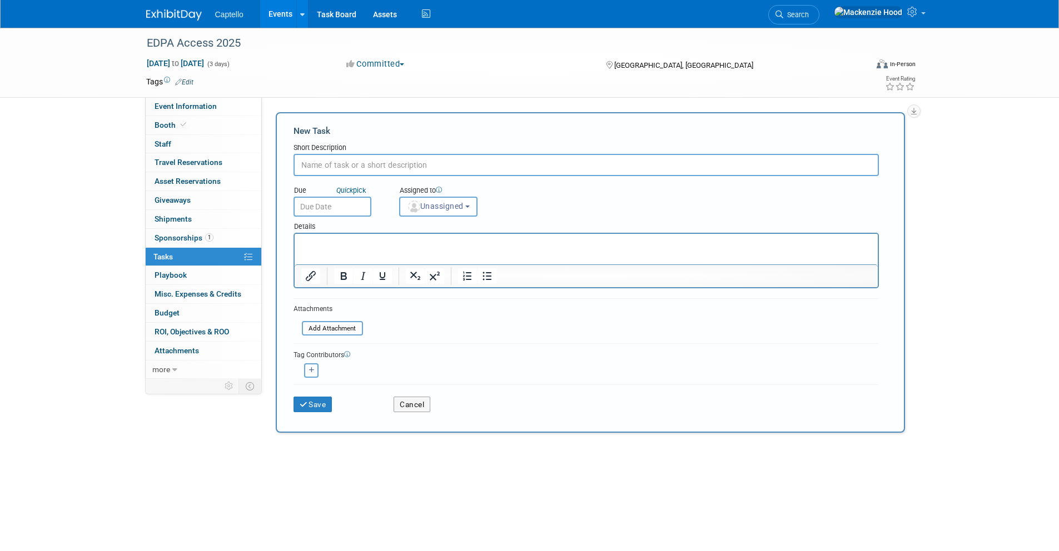
click at [331, 166] on input "text" at bounding box center [585, 165] width 585 height 22
type input "Ship Banner to Candice"
click at [315, 377] on button "button" at bounding box center [311, 370] width 14 height 14
select select
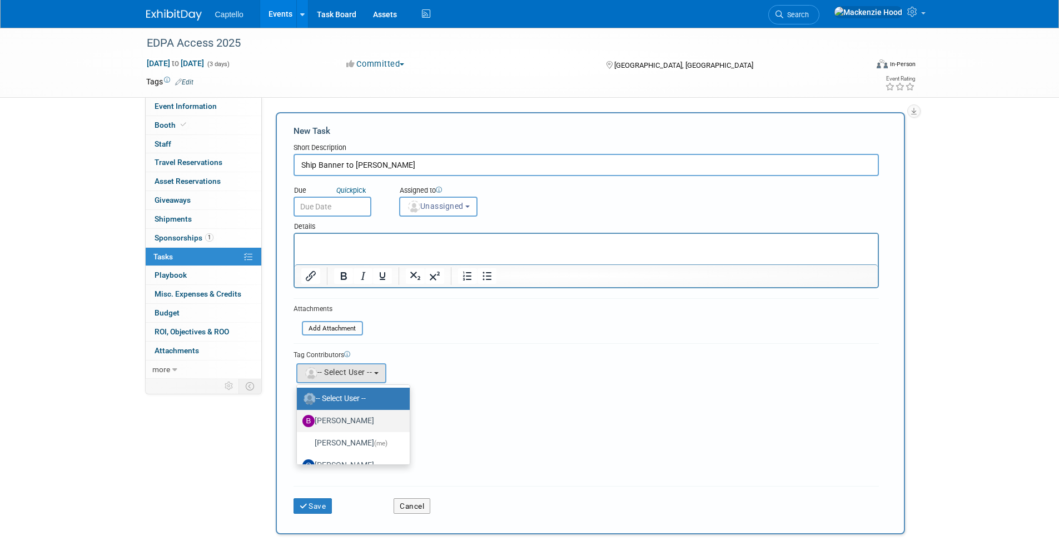
click at [339, 414] on label "Brad Froese" at bounding box center [350, 421] width 96 height 18
click at [298, 416] on input "Brad Froese" at bounding box center [294, 419] width 7 height 7
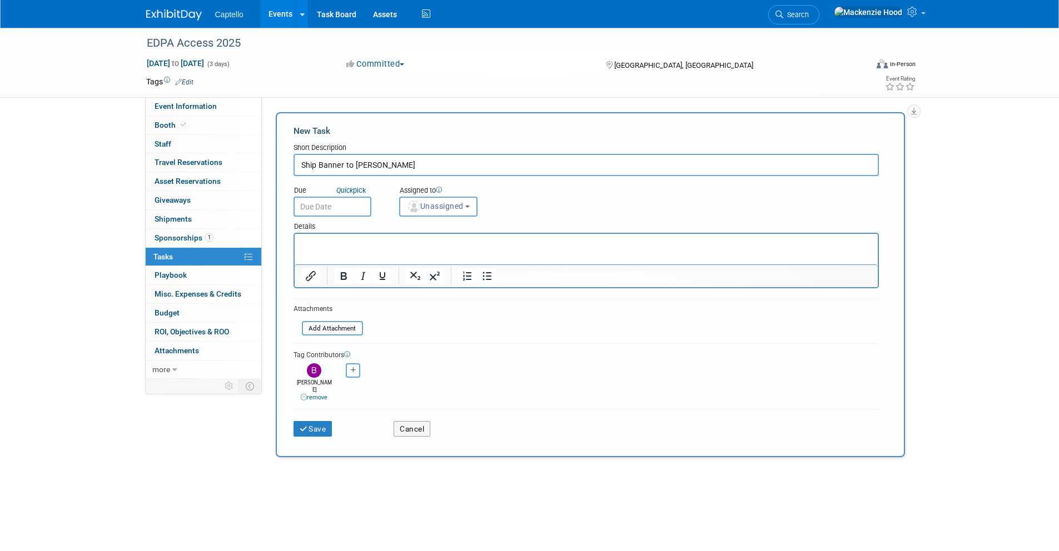
click at [457, 347] on div "Tag Contributors Brad remove (me) remove remove remove -- Select User --" at bounding box center [585, 372] width 585 height 59
click at [455, 213] on button "Unassigned" at bounding box center [438, 207] width 79 height 20
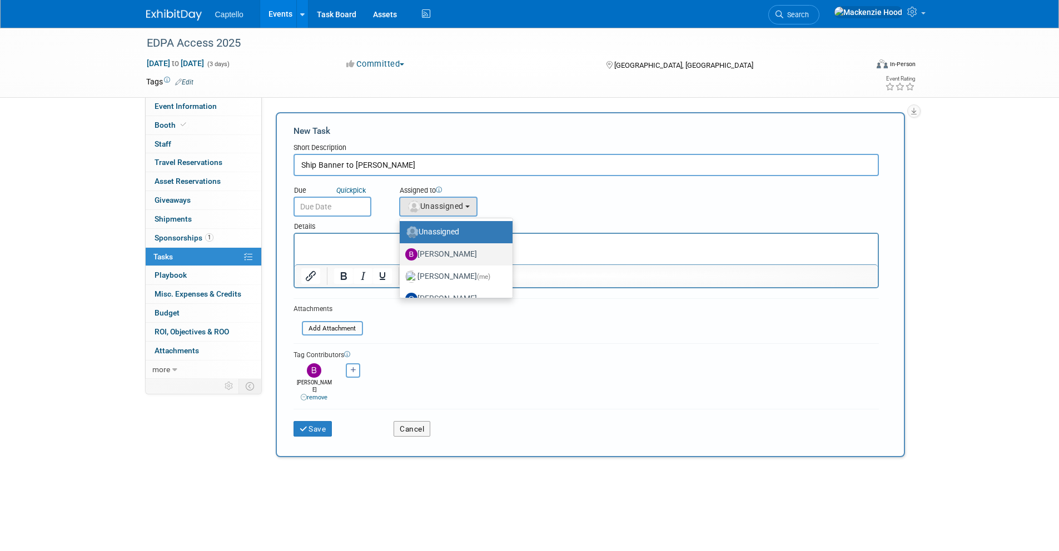
click at [449, 259] on label "Brad Froese" at bounding box center [453, 255] width 96 height 18
click at [401, 257] on input "Brad Froese" at bounding box center [397, 253] width 7 height 7
select select "ade1ab76-85dd-4e84-8c45-1162ccac492e"
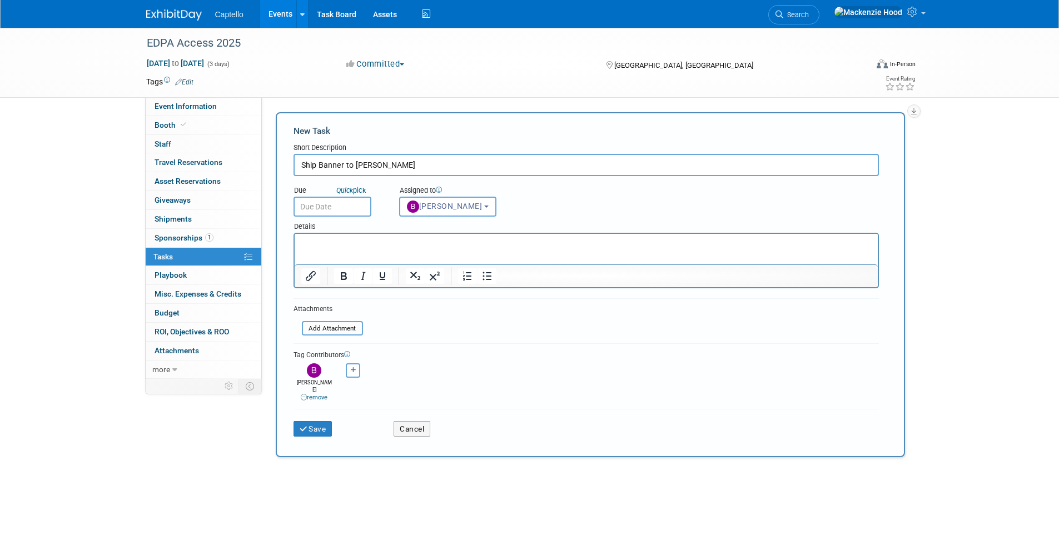
click at [314, 376] on img at bounding box center [314, 370] width 14 height 14
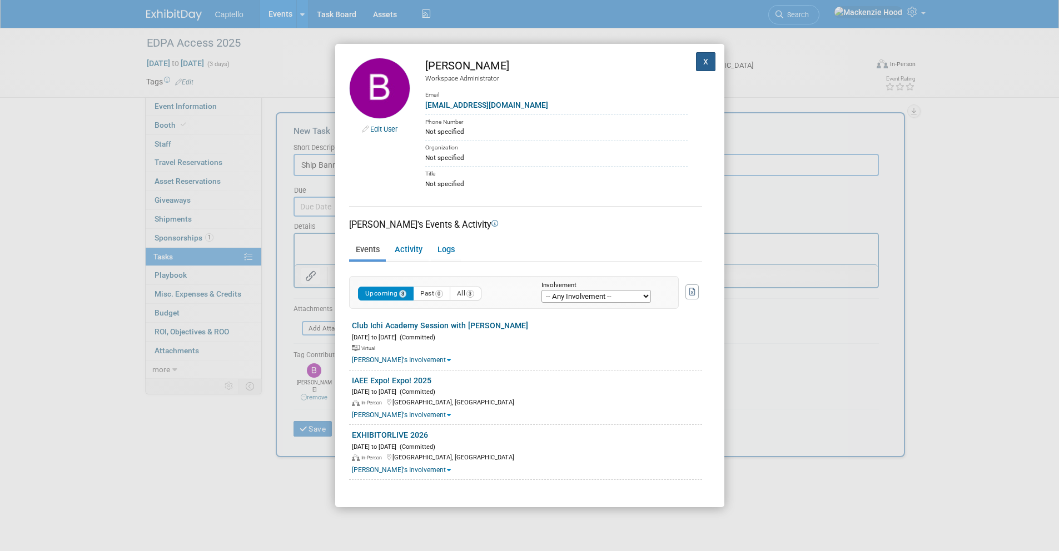
click at [697, 59] on button "X" at bounding box center [706, 61] width 20 height 19
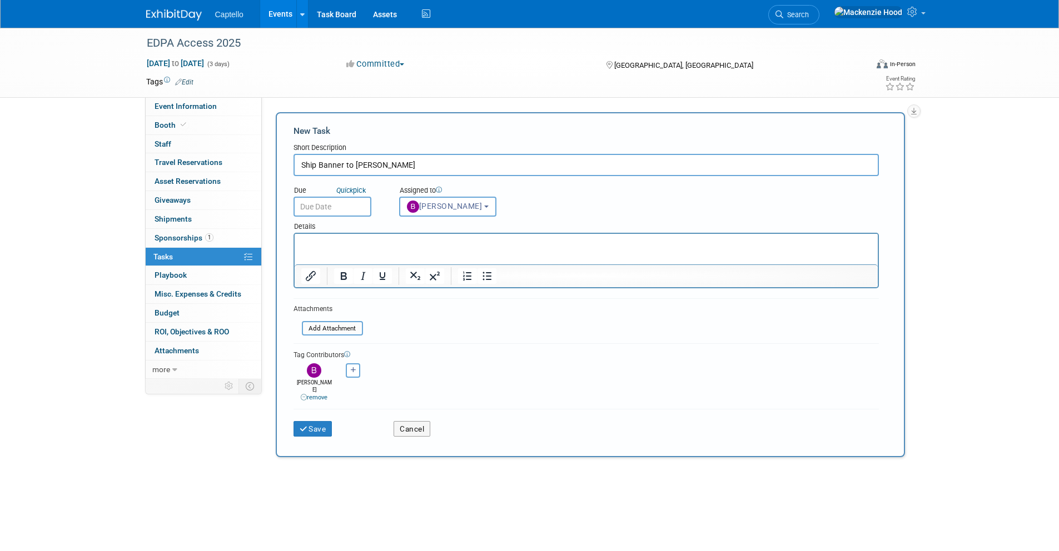
click at [322, 394] on link "remove" at bounding box center [314, 397] width 27 height 7
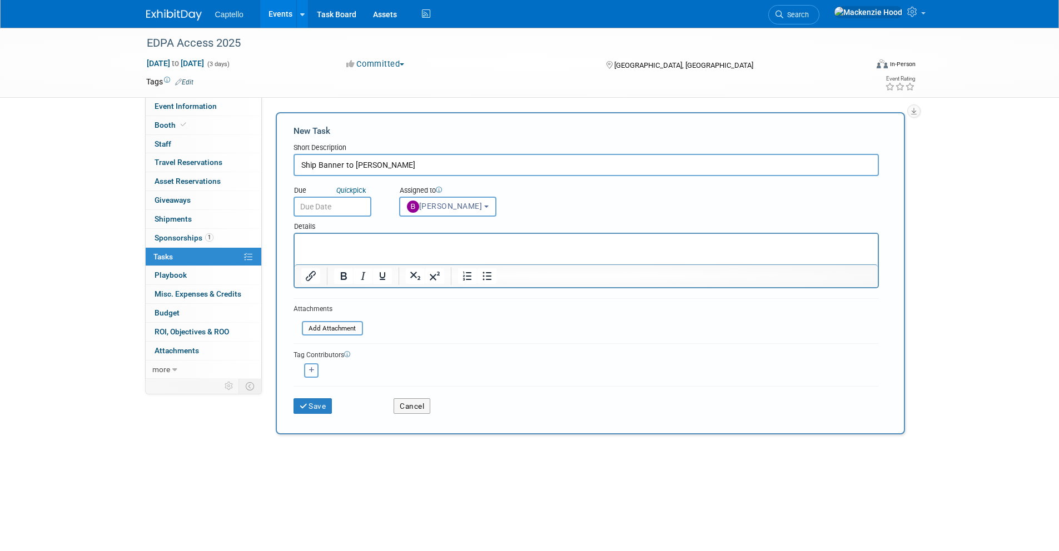
click at [347, 217] on div "Details" at bounding box center [585, 225] width 585 height 16
click at [341, 210] on input "text" at bounding box center [332, 207] width 78 height 20
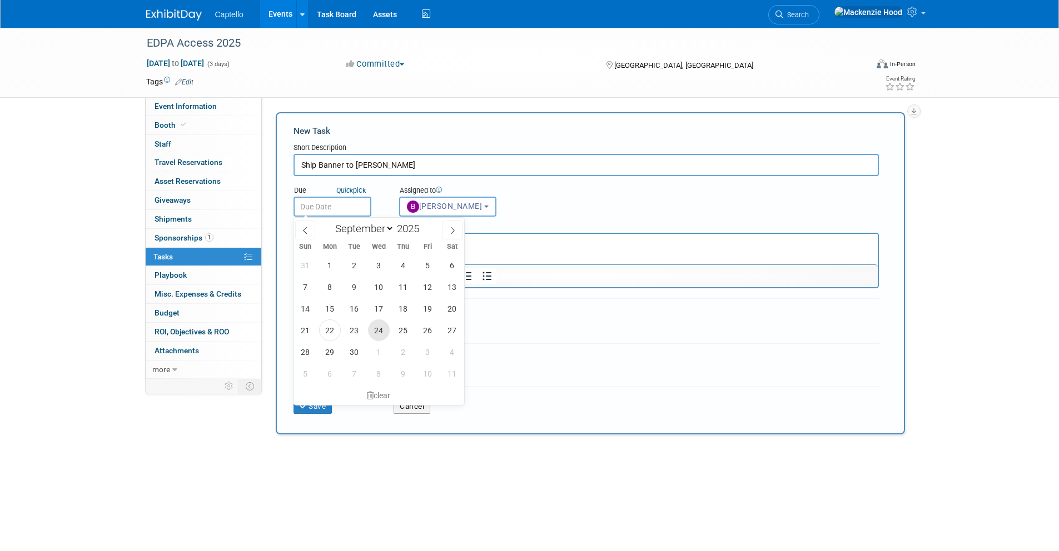
click at [376, 331] on span "24" at bounding box center [379, 331] width 22 height 22
type input "Sep 24, 2025"
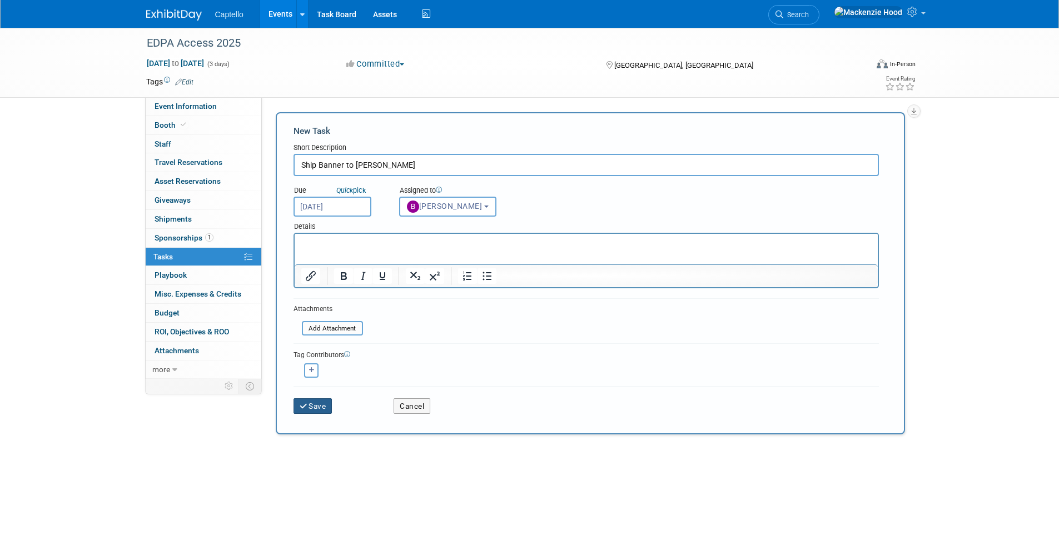
click at [323, 403] on button "Save" at bounding box center [312, 406] width 39 height 16
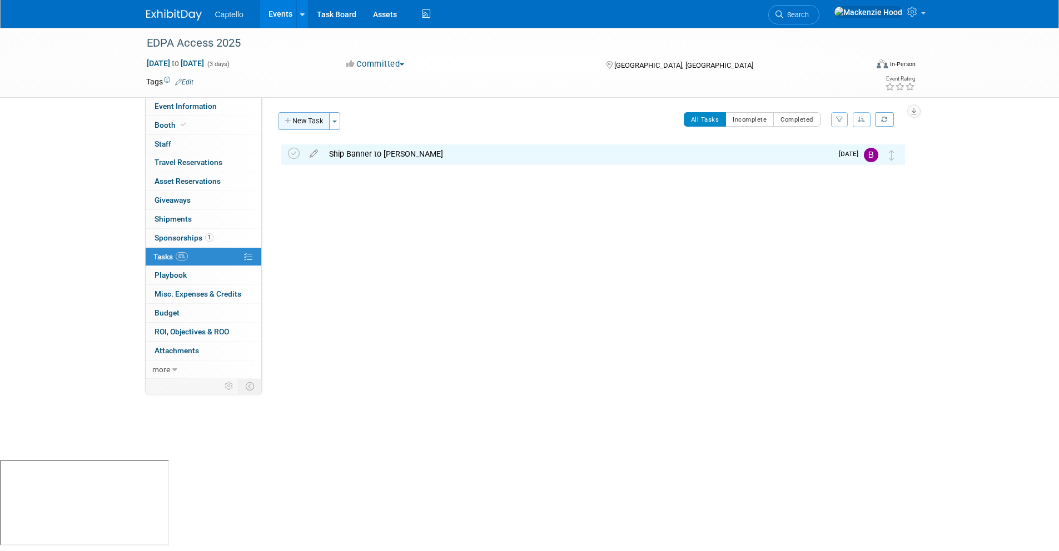
click at [315, 120] on button "New Task" at bounding box center [303, 121] width 51 height 18
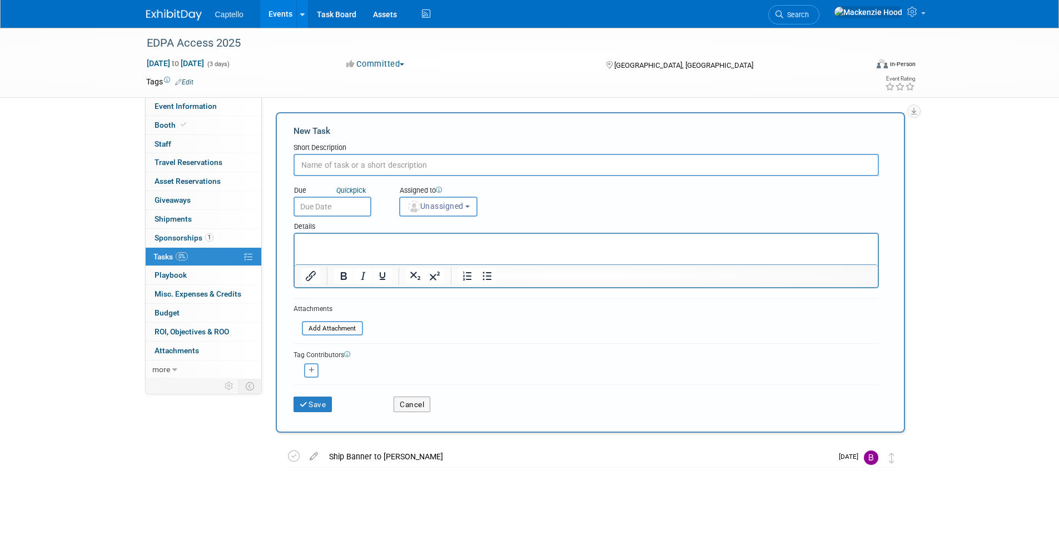
click at [312, 167] on input "text" at bounding box center [585, 165] width 585 height 22
type input "Create a Social Media Post for Attendees"
click at [430, 245] on p "Rich Text Area. Press ALT-0 for help." at bounding box center [586, 243] width 570 height 11
click at [353, 243] on p "Find me at the reg desk!" at bounding box center [586, 243] width 570 height 11
click at [357, 243] on p "Find me at the reg desk!" at bounding box center [586, 243] width 570 height 11
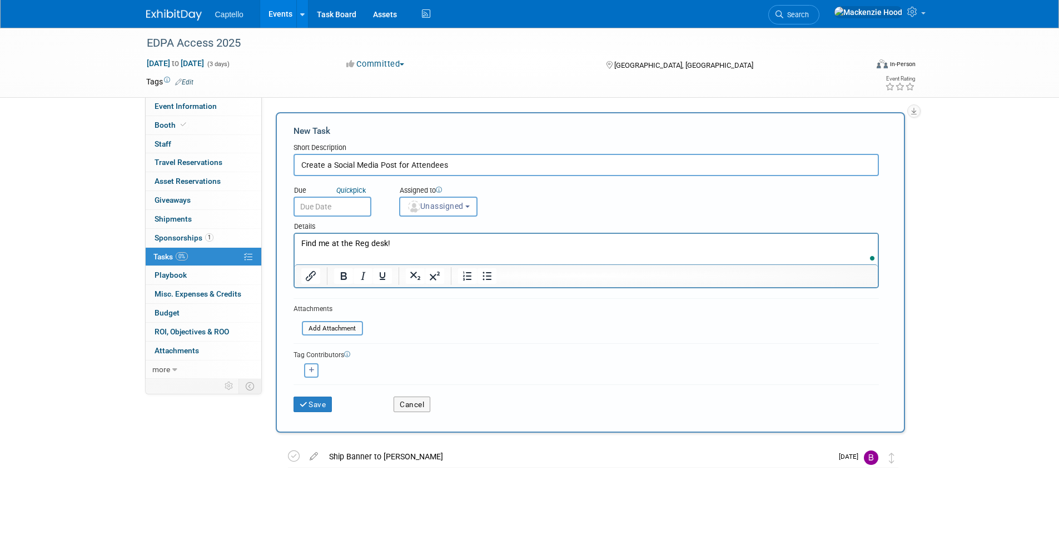
click at [366, 244] on p "Find me at the Reg desk!" at bounding box center [586, 243] width 570 height 11
click at [426, 242] on p "Find me at the registration desk!" at bounding box center [586, 243] width 570 height 11
click at [326, 405] on button "Save" at bounding box center [312, 405] width 39 height 16
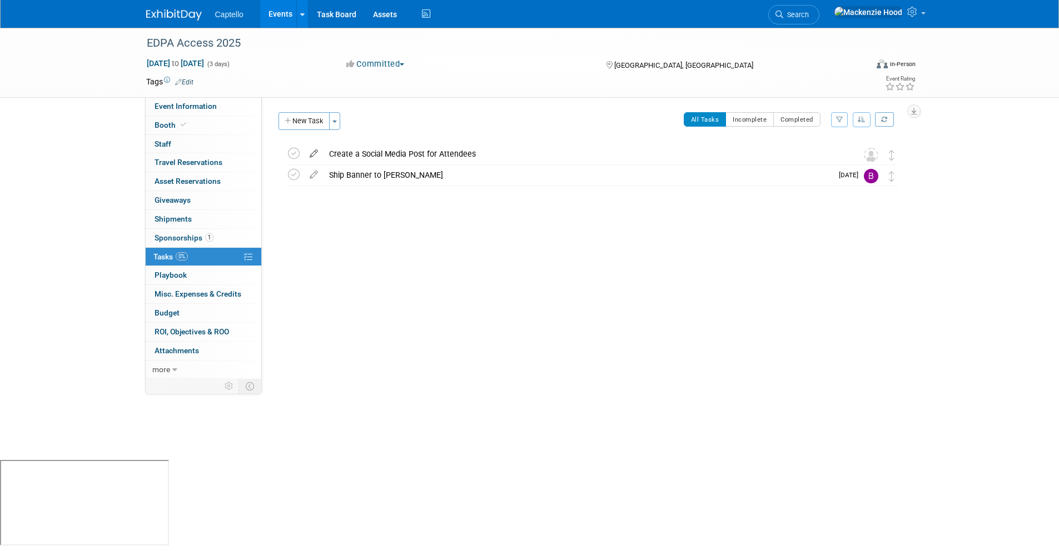
click at [315, 151] on icon at bounding box center [313, 151] width 19 height 14
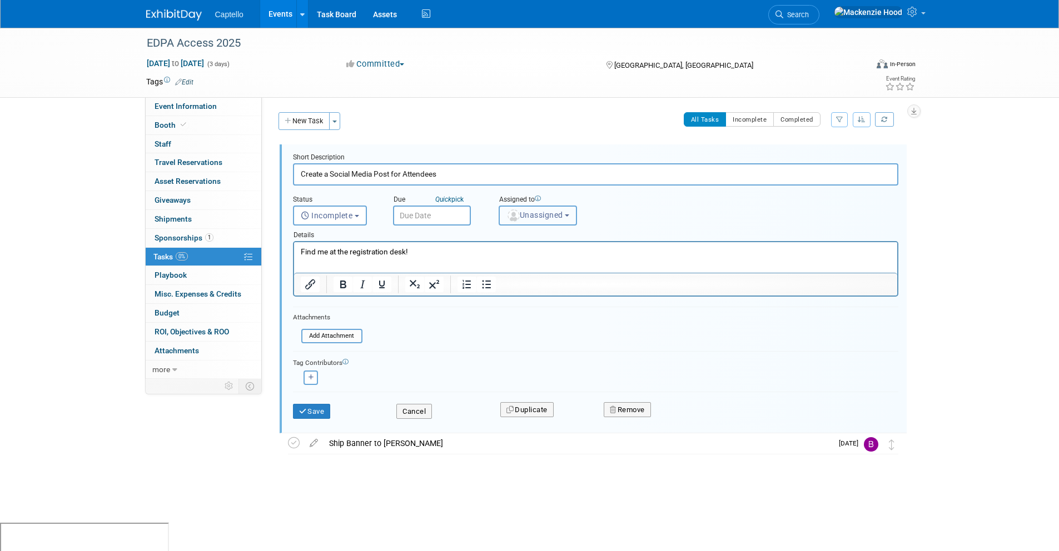
click at [552, 207] on button "Unassigned" at bounding box center [537, 216] width 79 height 20
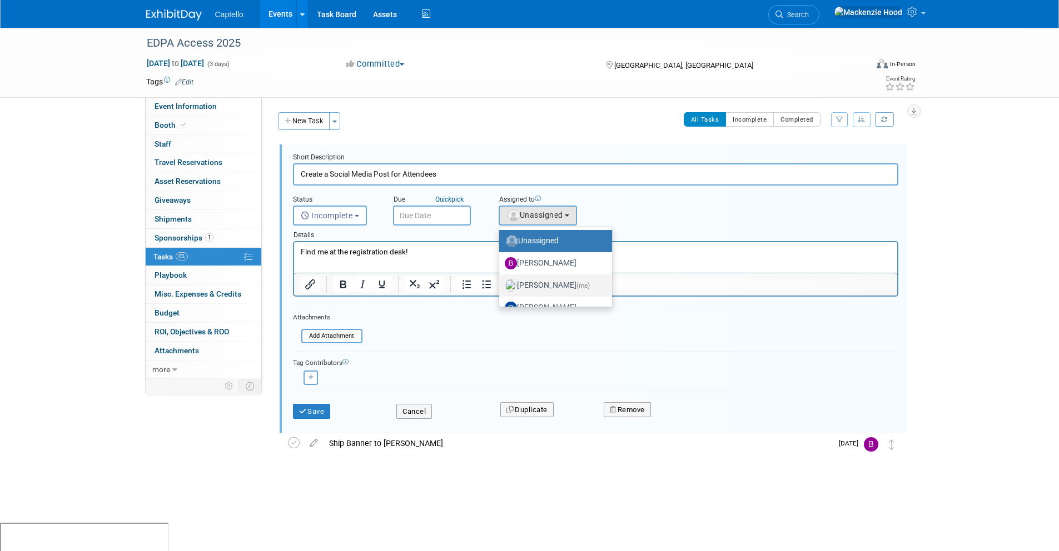
click at [564, 289] on label "Mackenzie Hood (me)" at bounding box center [553, 286] width 96 height 18
click at [501, 288] on input "Mackenzie Hood (me)" at bounding box center [496, 284] width 7 height 7
select select "09504ed2-55fe-4fab-ae44-643f087ac216"
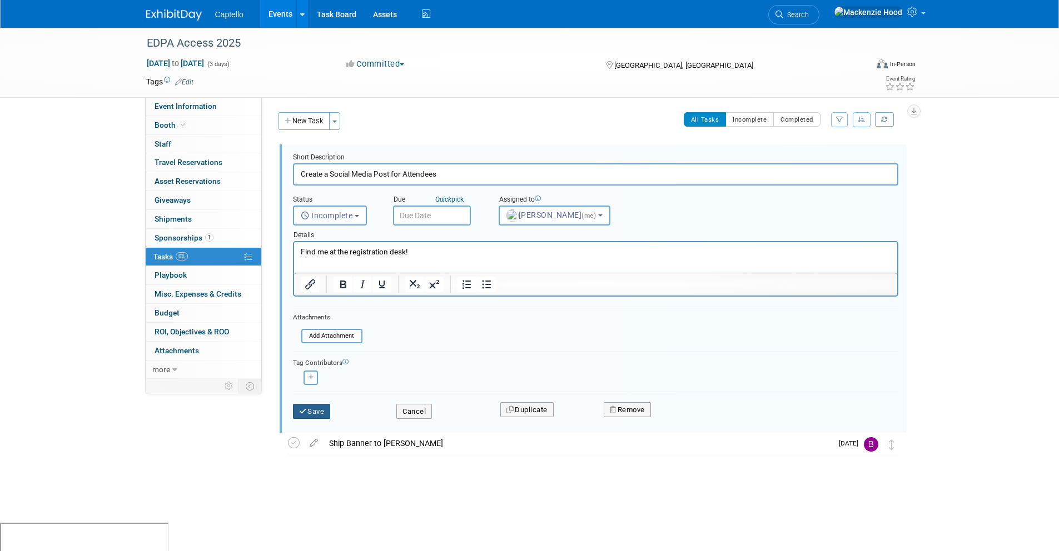
click at [301, 406] on button "Save" at bounding box center [312, 412] width 38 height 16
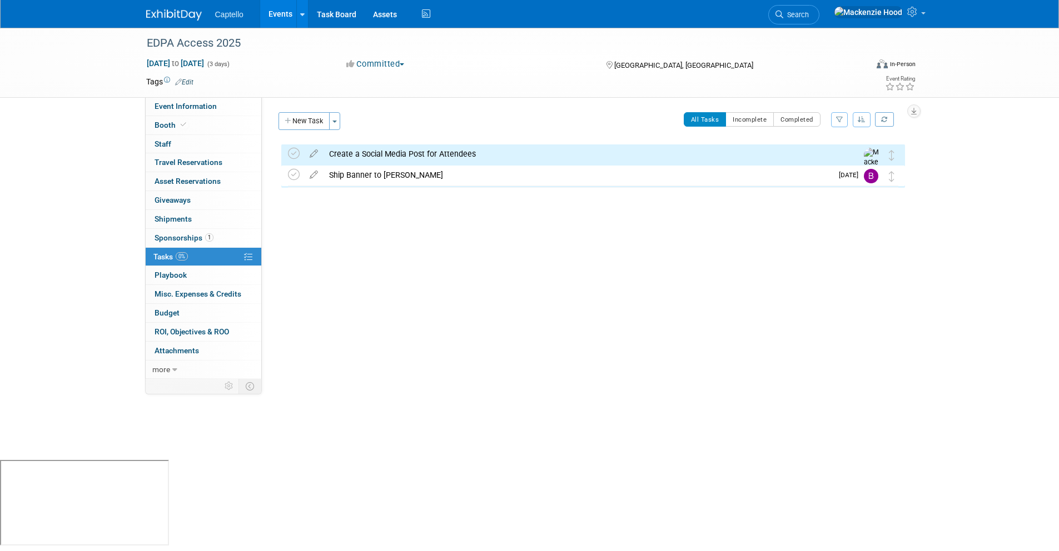
click at [400, 306] on div "Event Website: Edit https://www.edpa.com/access Event Venue Name: Ritz-Carlton,…" at bounding box center [587, 238] width 651 height 282
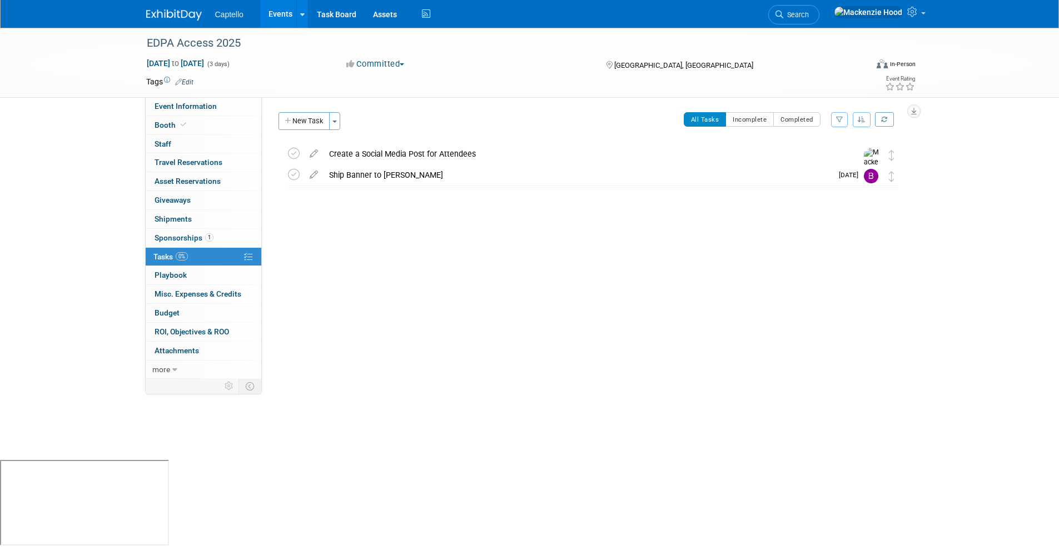
click at [149, 8] on link at bounding box center [180, 9] width 69 height 9
